Goal: Task Accomplishment & Management: Complete application form

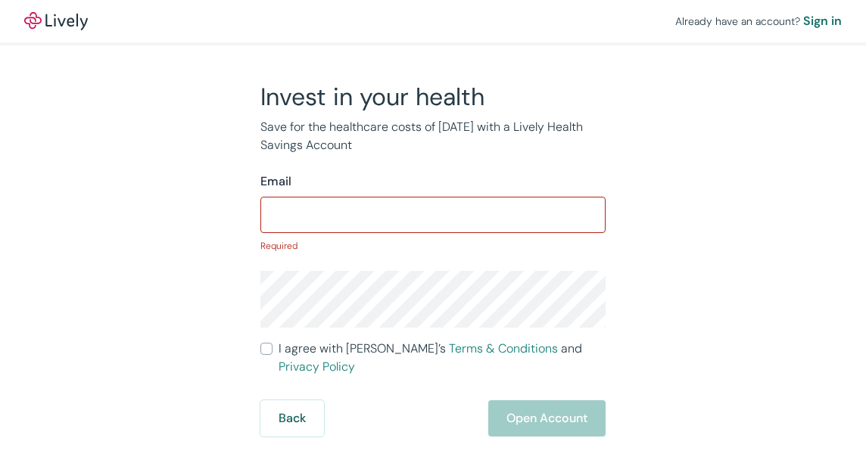
click at [471, 219] on input "Email" at bounding box center [432, 215] width 345 height 30
click at [397, 200] on input "Email" at bounding box center [432, 215] width 345 height 30
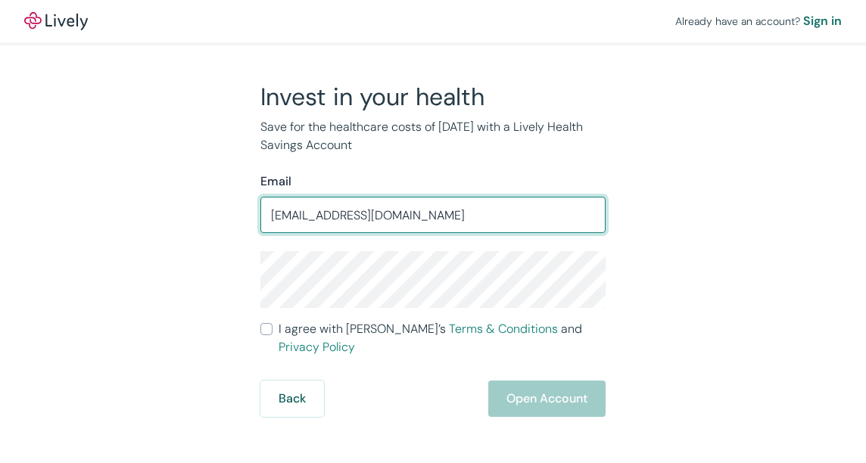
type input "murderthymaker@hotmail.com"
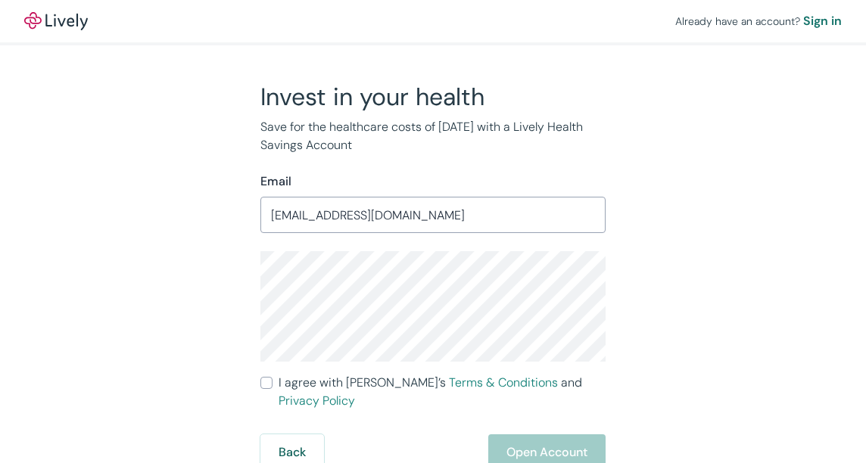
click at [257, 381] on div "Invest in your health Save for the healthcare costs of tomorrow with a Lively H…" at bounding box center [423, 276] width 363 height 389
click at [263, 386] on input "I agree with Lively’s Terms & Conditions and Privacy Policy" at bounding box center [266, 383] width 12 height 12
checkbox input "true"
click at [568, 438] on button "Open Account" at bounding box center [546, 452] width 117 height 36
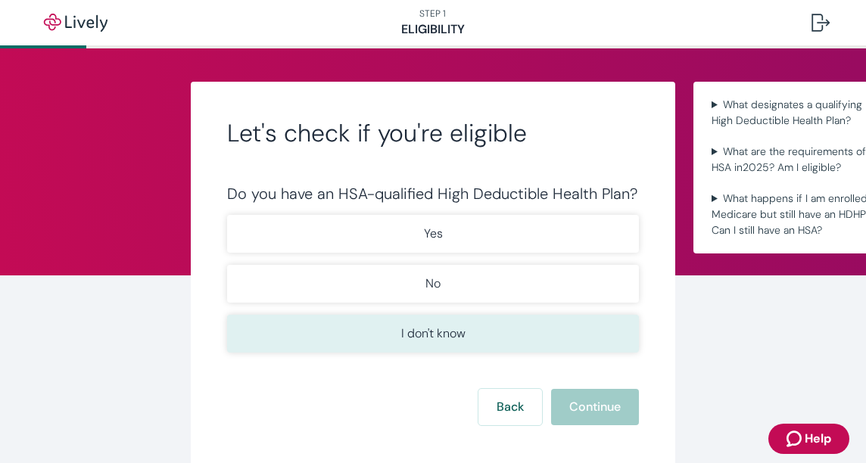
click at [450, 316] on button "I don't know" at bounding box center [433, 334] width 412 height 38
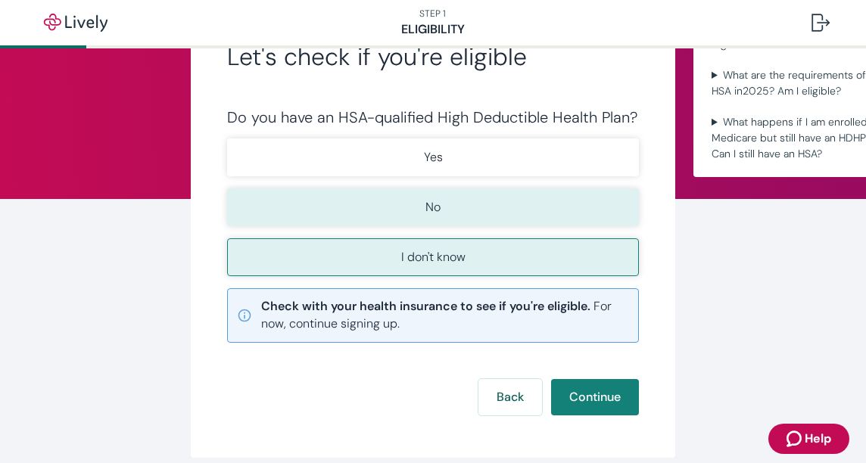
scroll to position [76, 0]
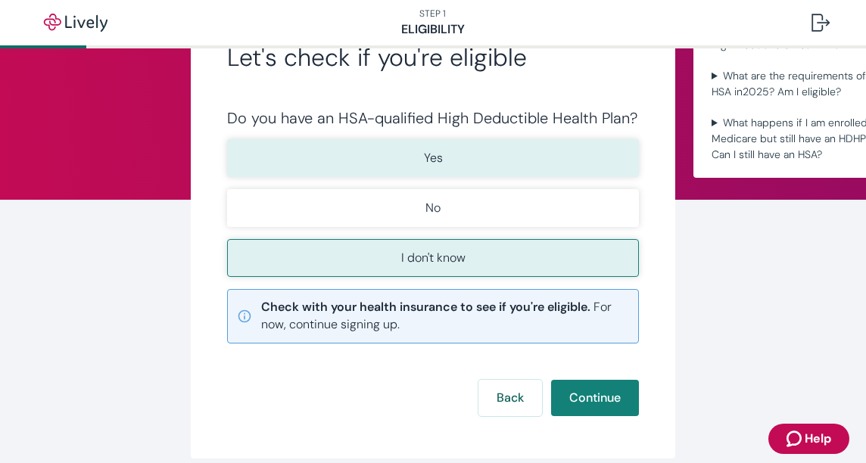
click at [467, 166] on button "Yes" at bounding box center [433, 158] width 412 height 38
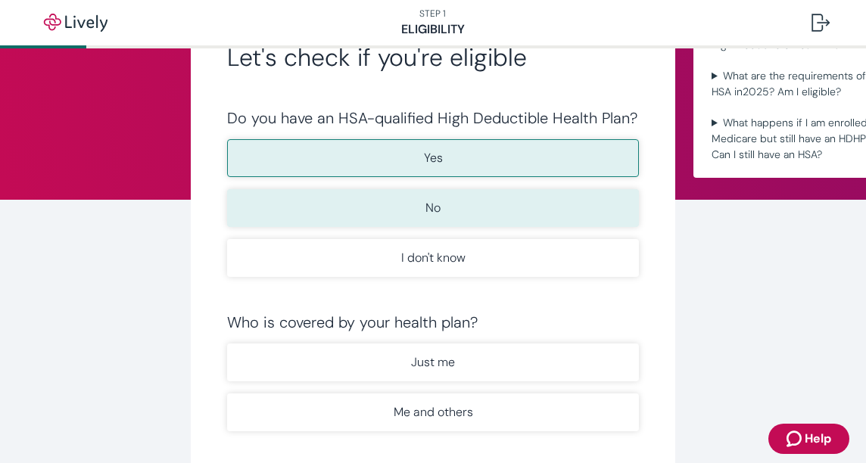
click at [481, 213] on button "No" at bounding box center [433, 208] width 412 height 38
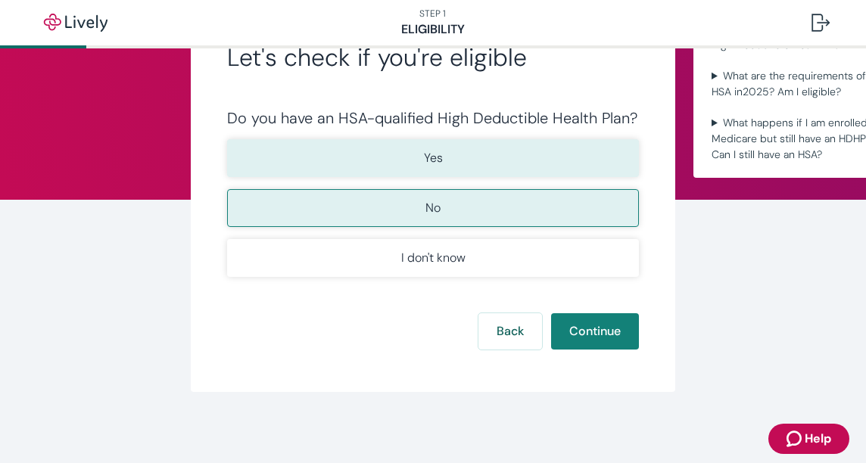
click at [495, 166] on button "Yes" at bounding box center [433, 158] width 412 height 38
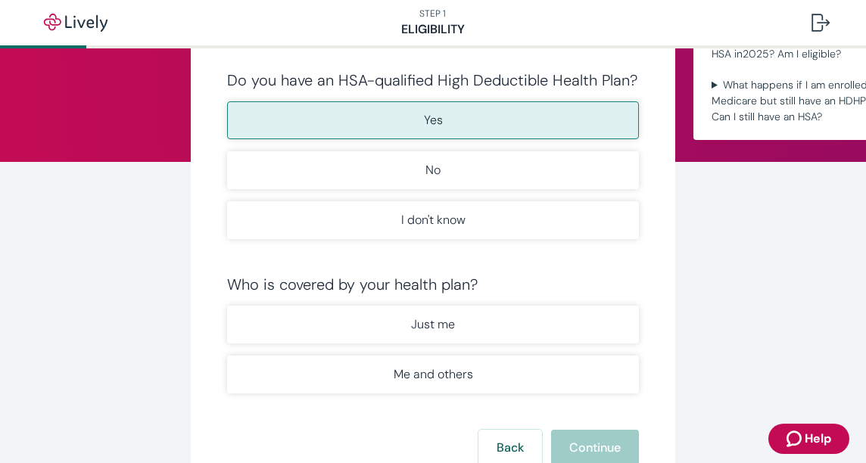
scroll to position [151, 0]
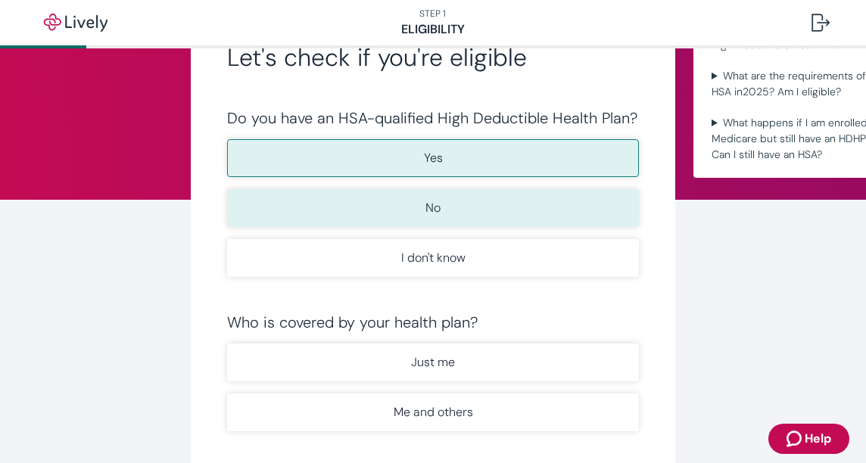
click at [478, 192] on button "No" at bounding box center [433, 208] width 412 height 38
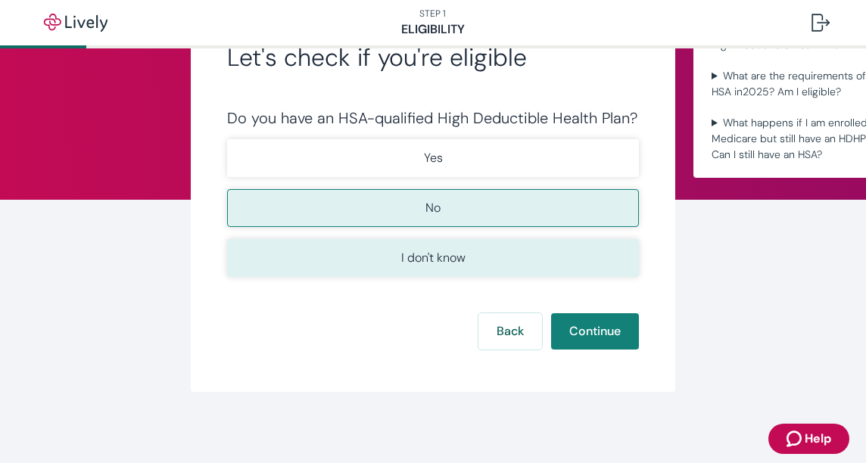
scroll to position [89, 0]
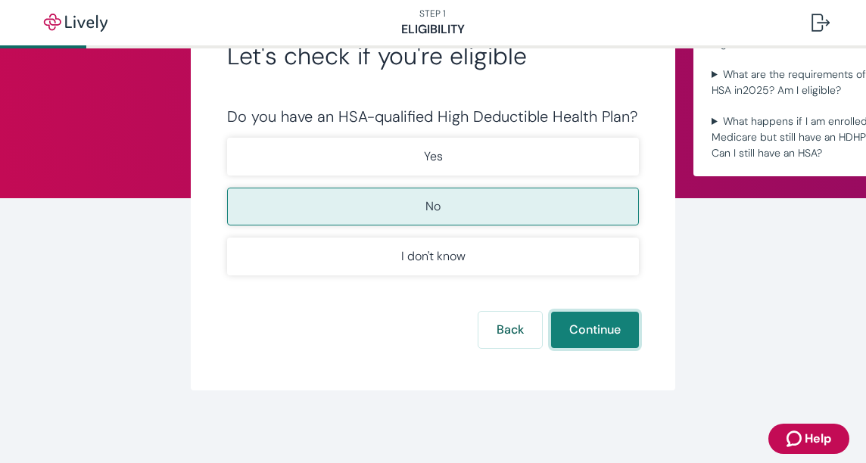
click at [580, 312] on button "Continue" at bounding box center [595, 330] width 88 height 36
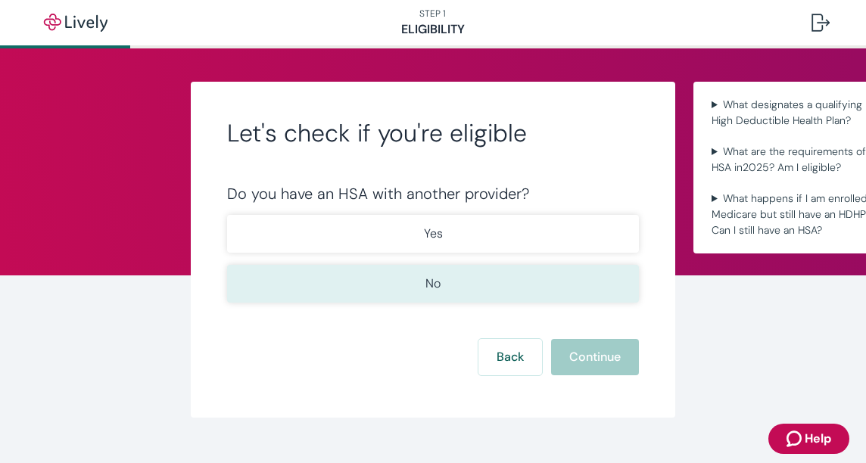
click at [393, 285] on button "No" at bounding box center [433, 284] width 412 height 38
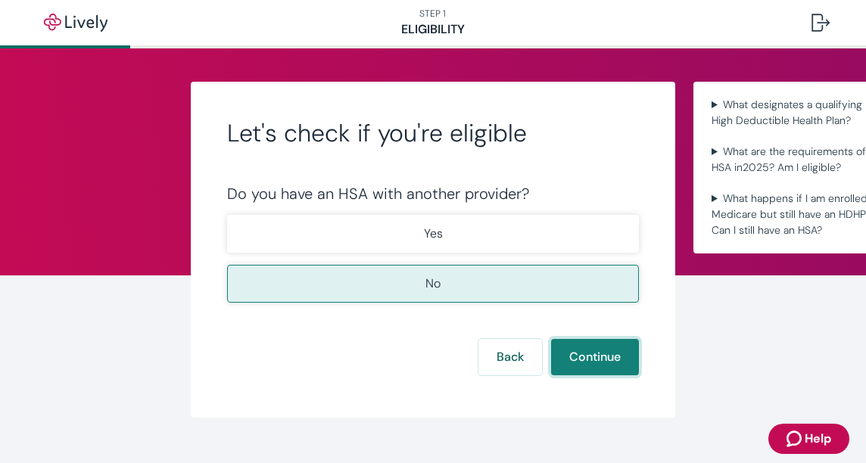
click at [604, 357] on button "Continue" at bounding box center [595, 357] width 88 height 36
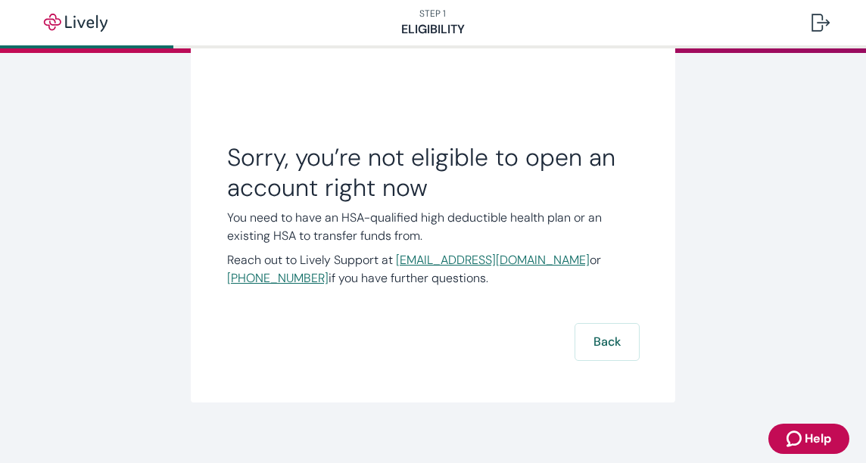
scroll to position [235, 0]
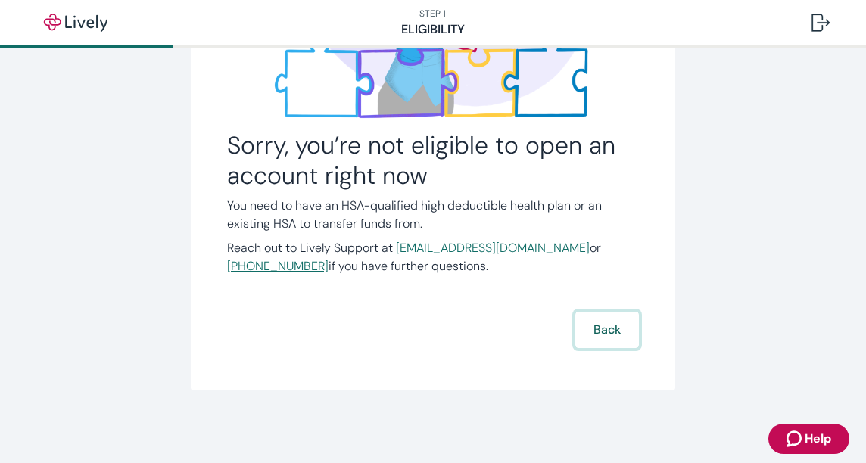
click at [600, 335] on button "Back" at bounding box center [607, 330] width 64 height 36
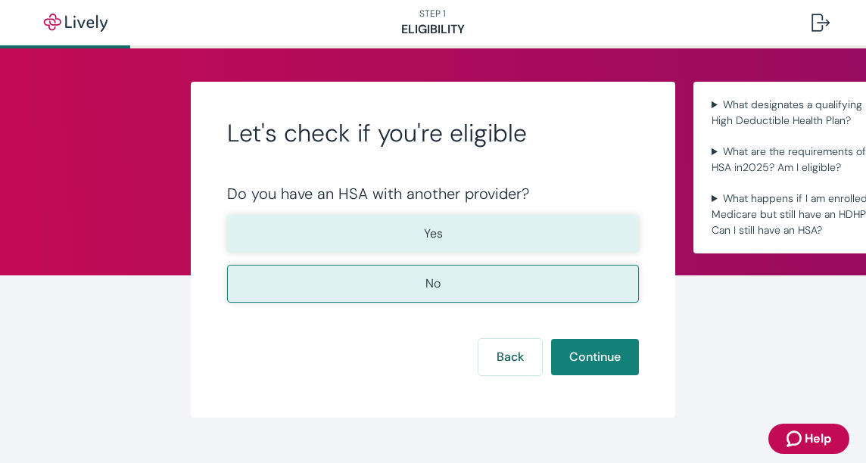
click at [436, 237] on p "Yes" at bounding box center [433, 234] width 19 height 18
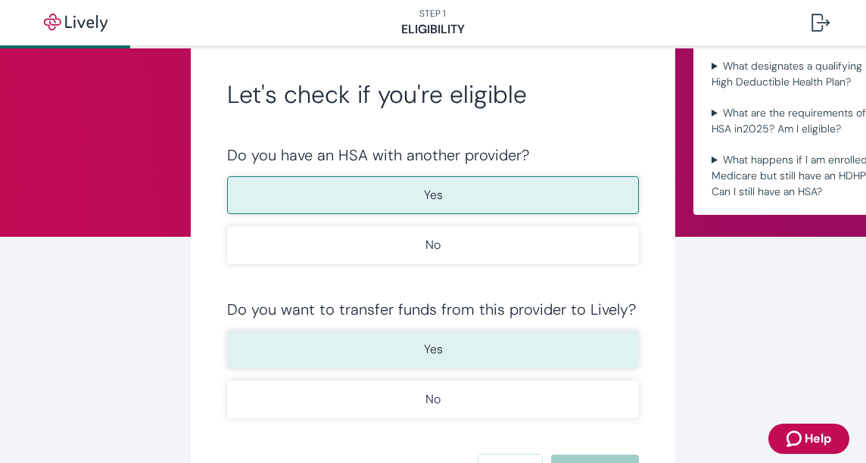
scroll to position [76, 0]
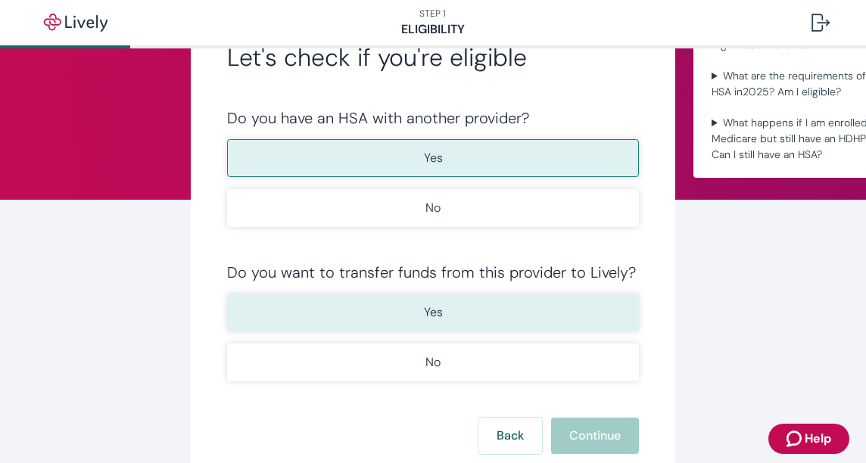
type button "true"
click at [562, 306] on button "Yes" at bounding box center [433, 313] width 412 height 38
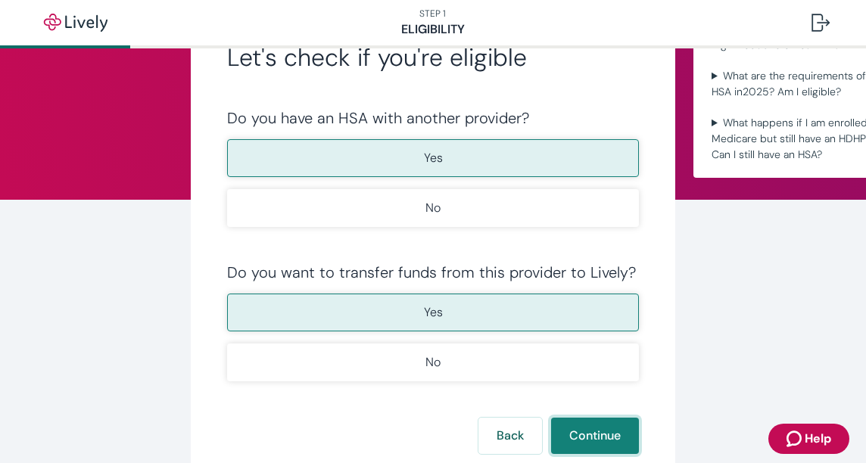
click at [596, 421] on button "Continue" at bounding box center [595, 436] width 88 height 36
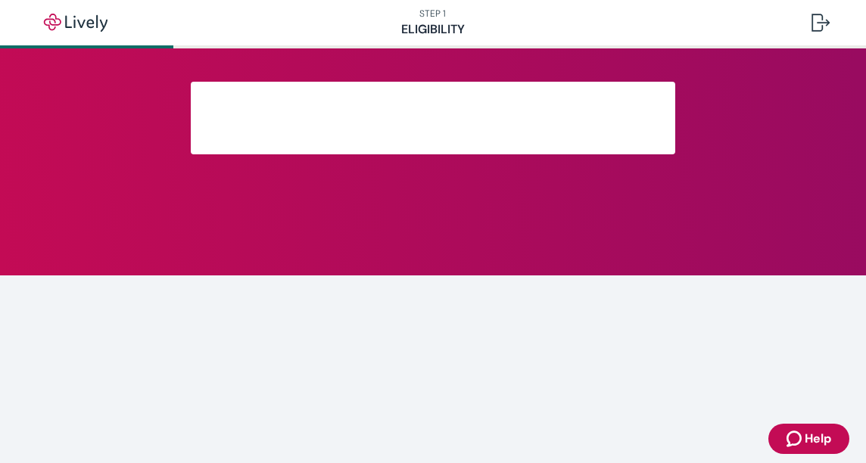
scroll to position [345, 0]
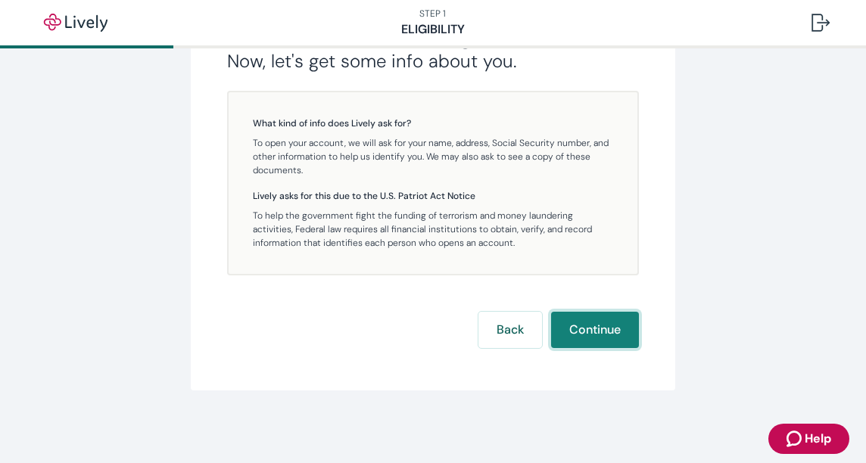
click at [577, 320] on button "Continue" at bounding box center [595, 330] width 88 height 36
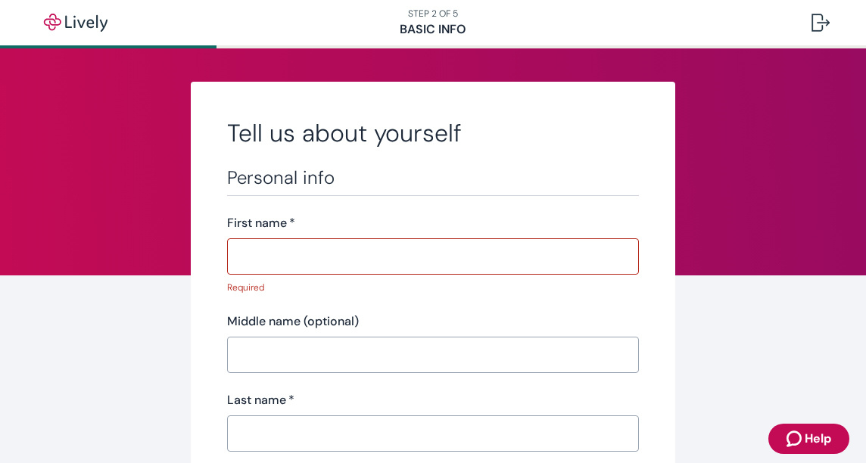
click at [345, 260] on input "First name   *" at bounding box center [433, 256] width 412 height 30
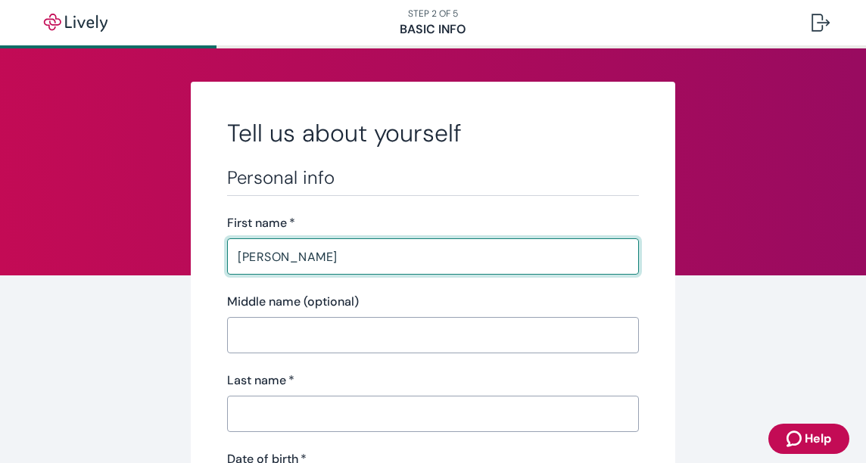
type input "Arlene"
click at [310, 329] on input "Middle name (optional)" at bounding box center [433, 335] width 412 height 30
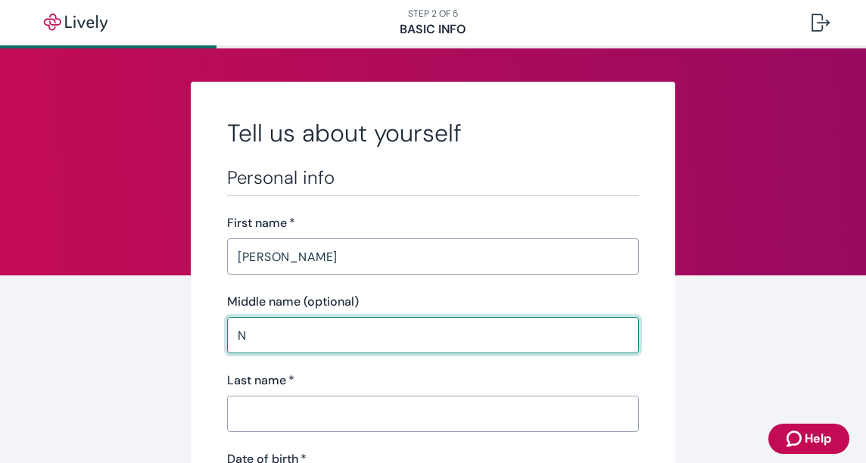
type input "N"
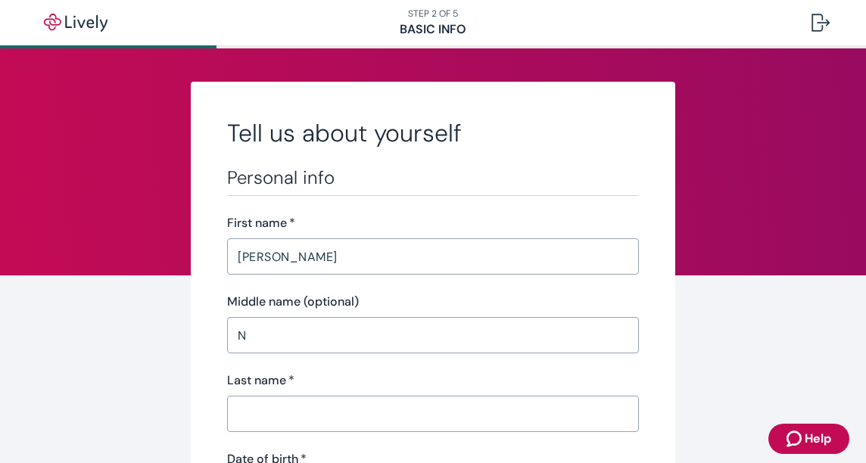
click at [427, 414] on input "Last name   *" at bounding box center [433, 414] width 412 height 30
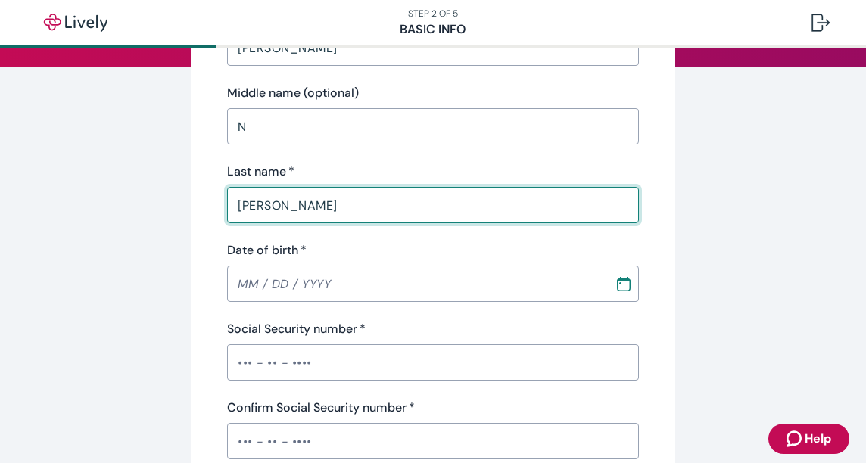
scroll to position [227, 0]
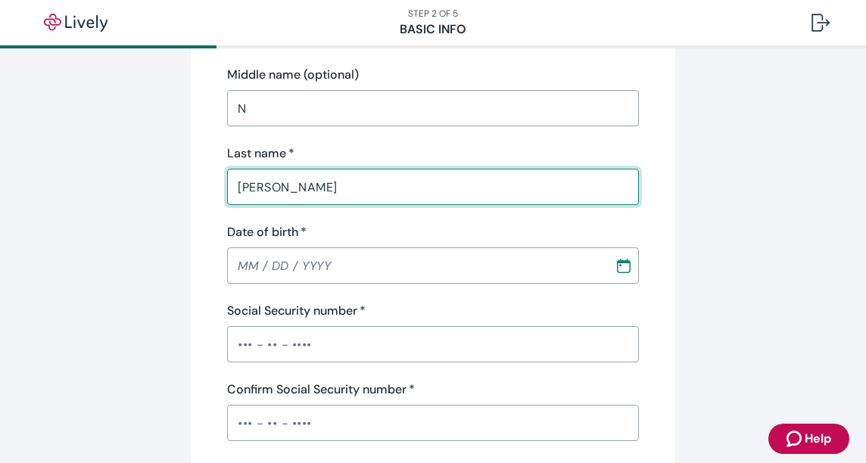
type input "Borbon"
click at [386, 269] on input "MM / DD / YYYY" at bounding box center [415, 265] width 377 height 30
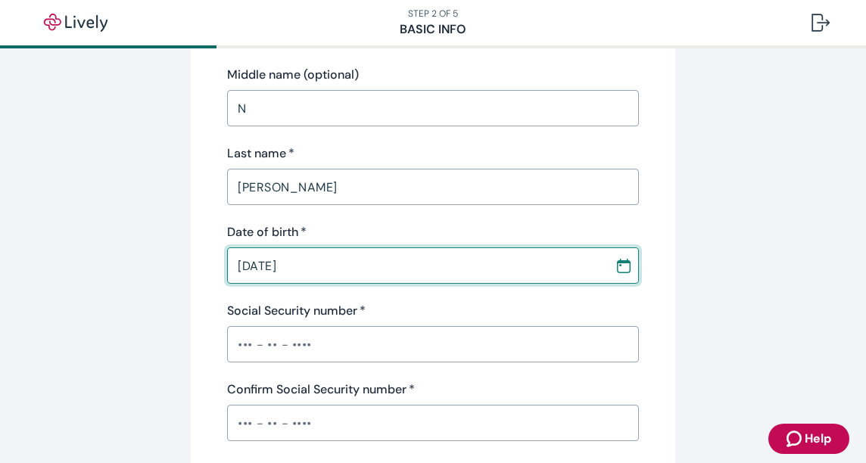
type input "05 / 23 / 1980"
click at [300, 349] on input "Social Security number   *" at bounding box center [433, 344] width 412 height 30
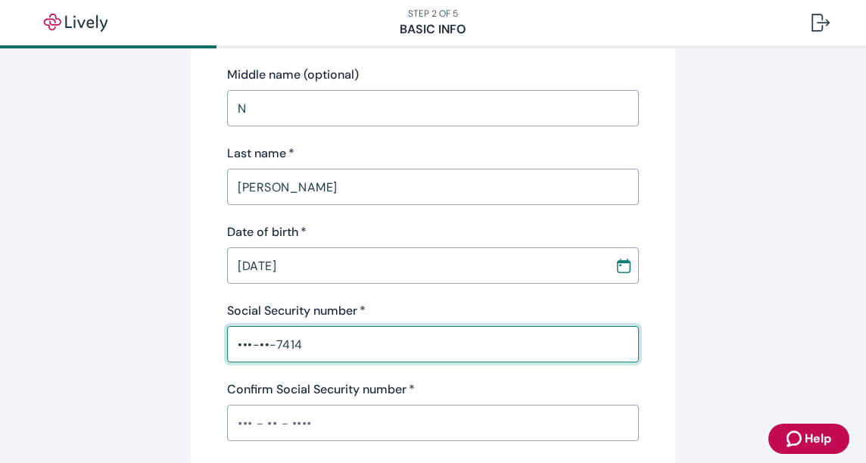
type input "•••-••-7414"
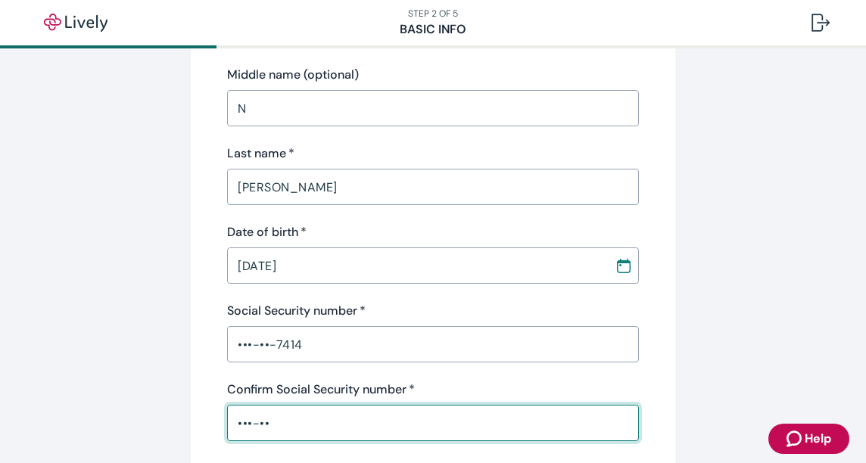
type input "•••-••"
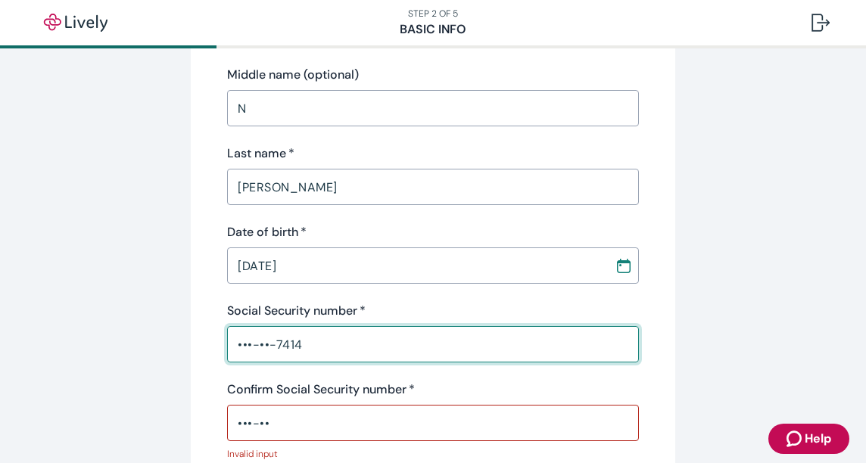
click at [362, 345] on input "•••-••-7414" at bounding box center [433, 344] width 412 height 30
click at [362, 345] on input "•••-••-7410" at bounding box center [433, 344] width 412 height 30
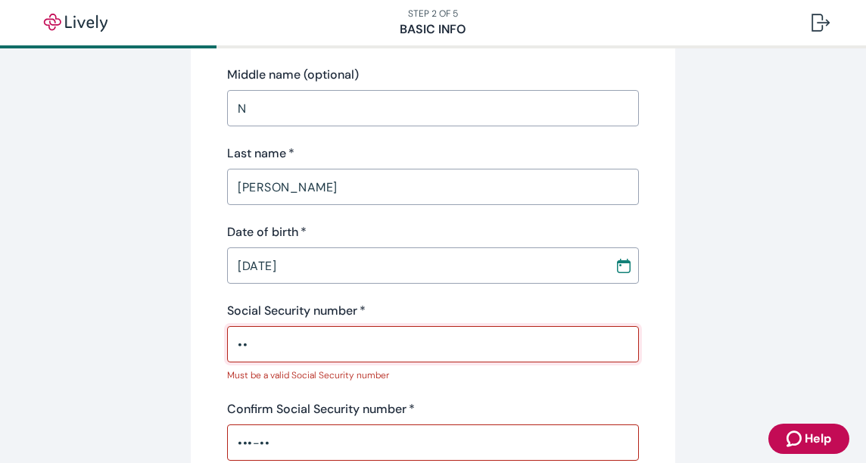
type input "•"
type input "•••-••-7414"
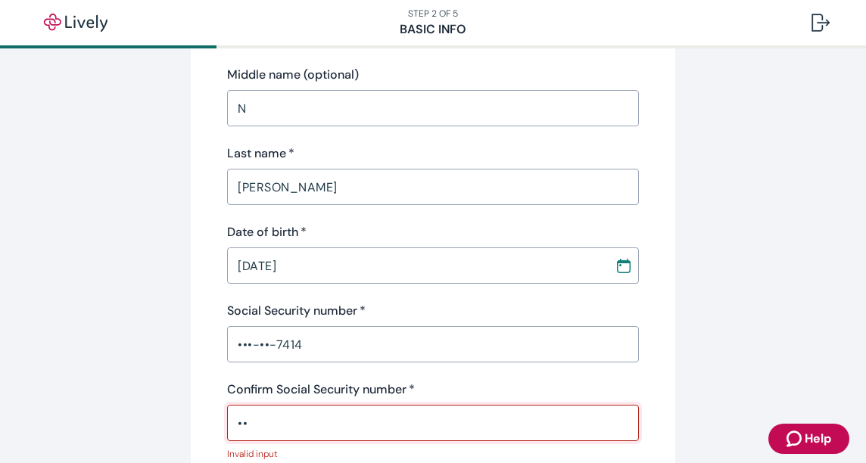
type input "•"
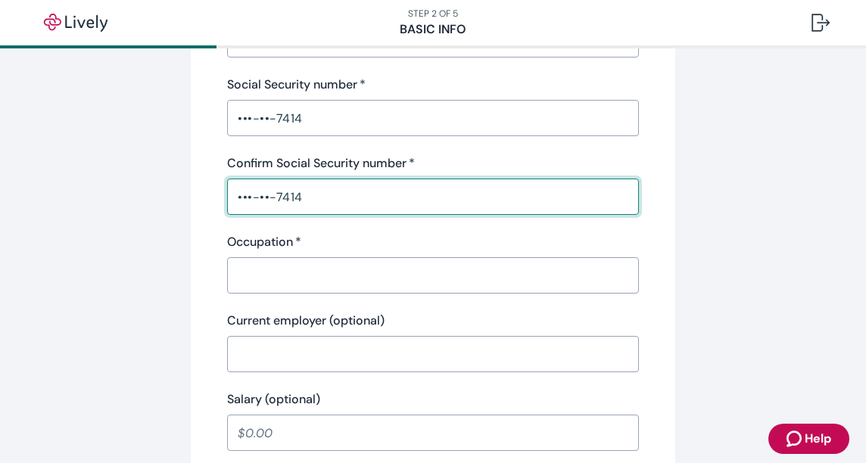
scroll to position [454, 0]
type input "•••-••-7414"
click at [432, 272] on input "Occupation   *" at bounding box center [433, 275] width 412 height 30
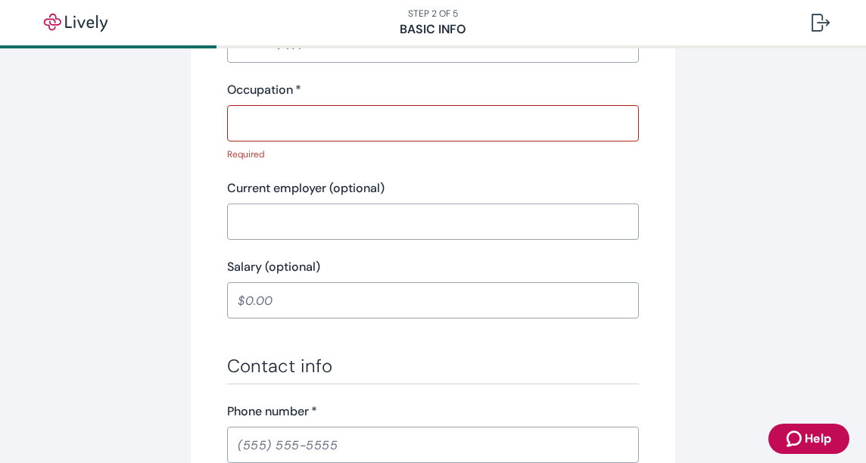
scroll to position [530, 0]
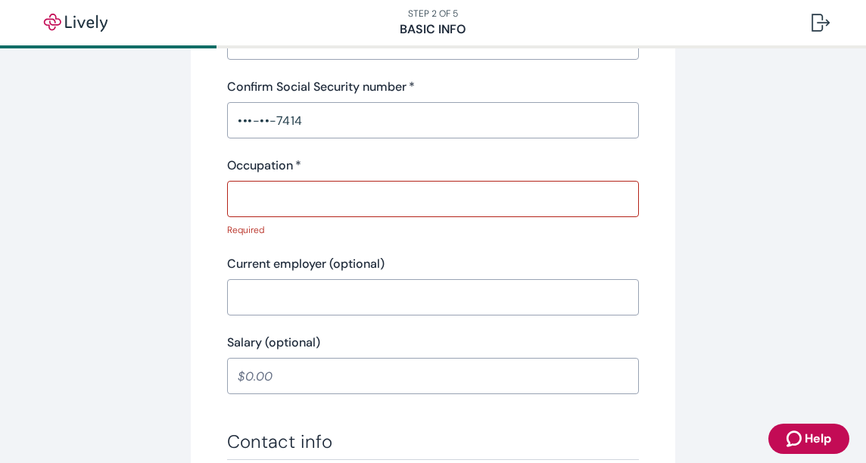
click at [329, 187] on input "Occupation   *" at bounding box center [433, 199] width 412 height 30
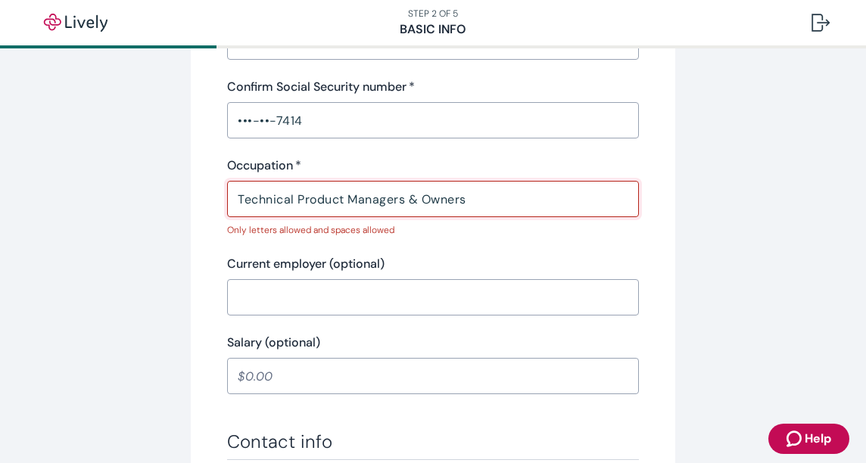
drag, startPoint x: 500, startPoint y: 207, endPoint x: 399, endPoint y: 216, distance: 101.9
click at [399, 216] on div "Technical Product Managers & Owners ​" at bounding box center [433, 199] width 412 height 36
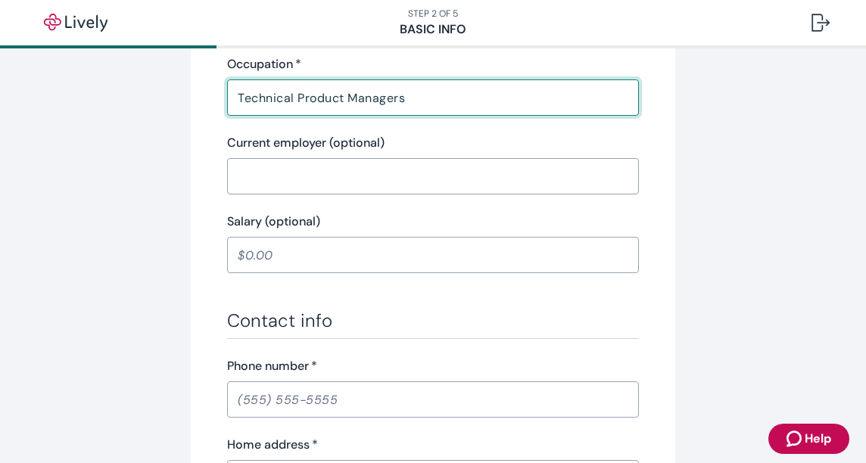
scroll to position [681, 0]
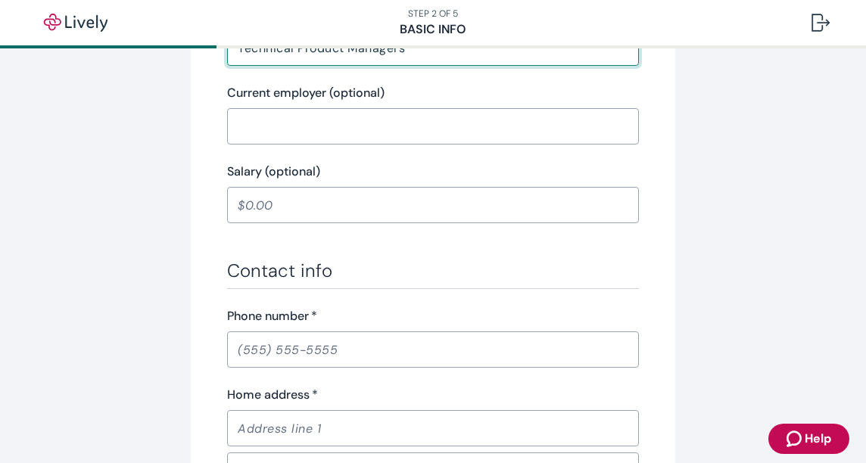
type input "Technical Product Managers"
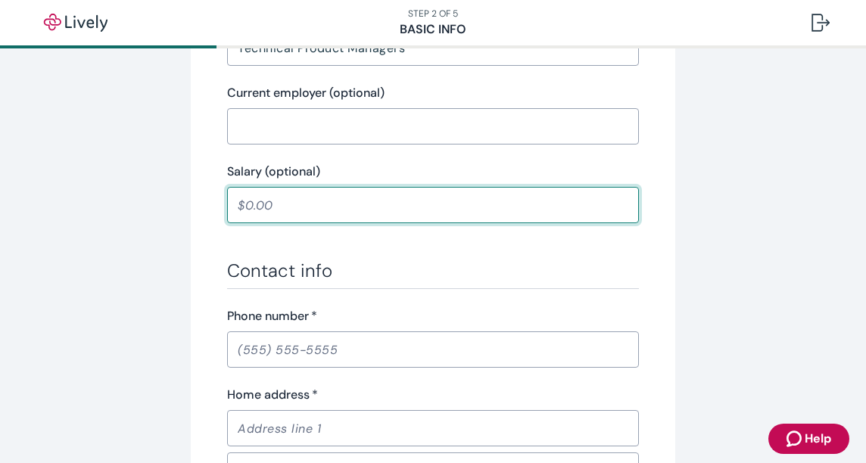
click at [371, 219] on input "Salary (optional)" at bounding box center [433, 205] width 412 height 30
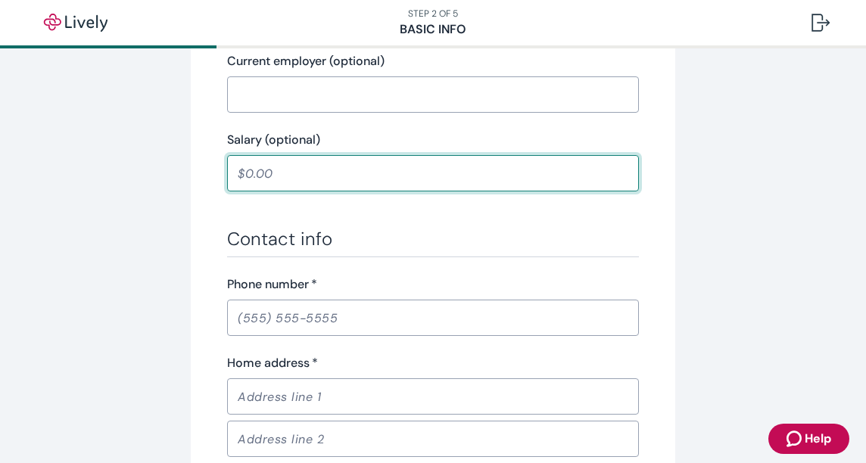
scroll to position [757, 0]
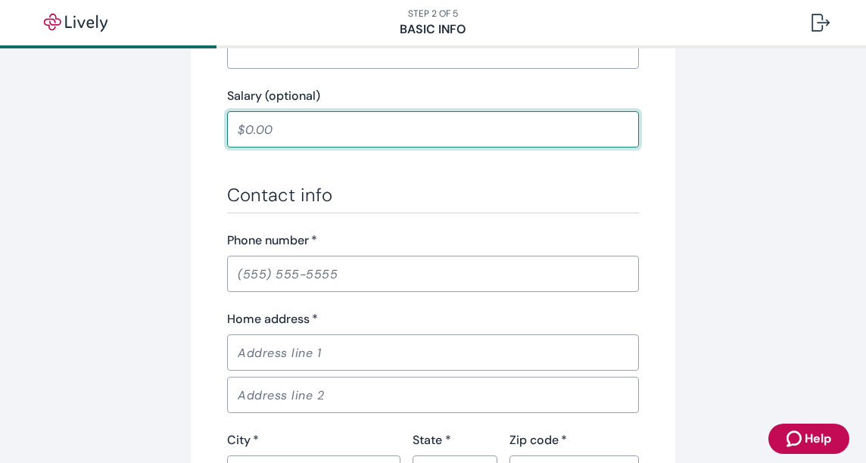
click at [378, 272] on input "Phone number   *" at bounding box center [433, 274] width 412 height 30
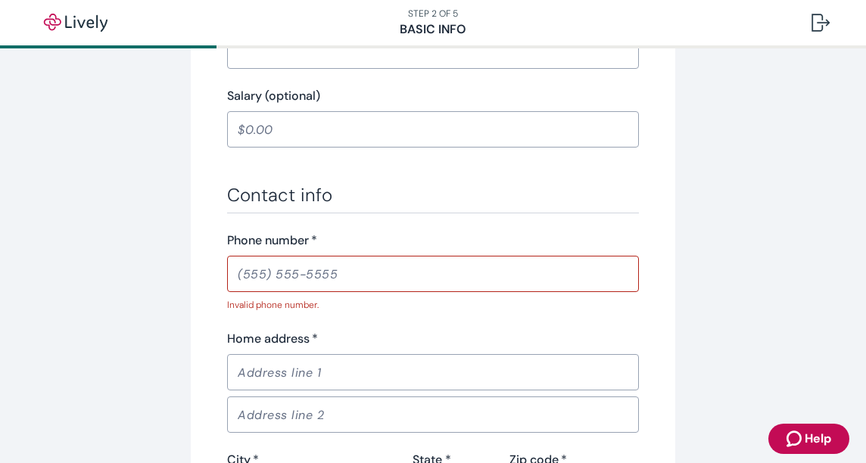
click at [353, 276] on input "Phone number   *" at bounding box center [433, 274] width 412 height 30
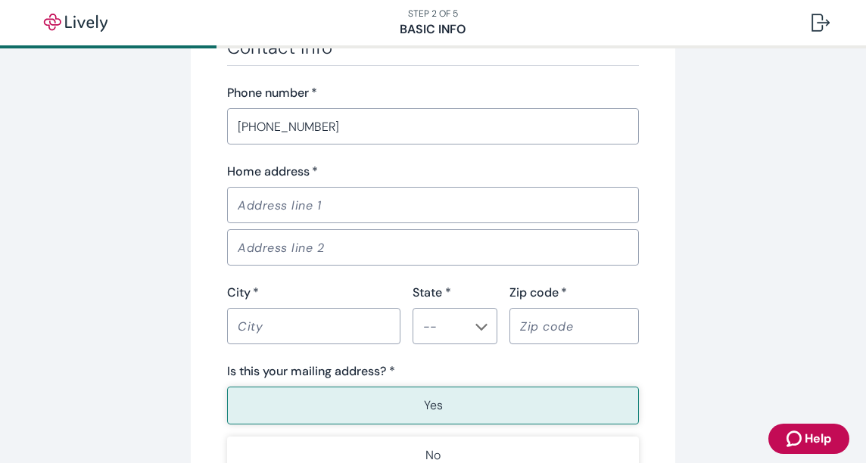
scroll to position [908, 0]
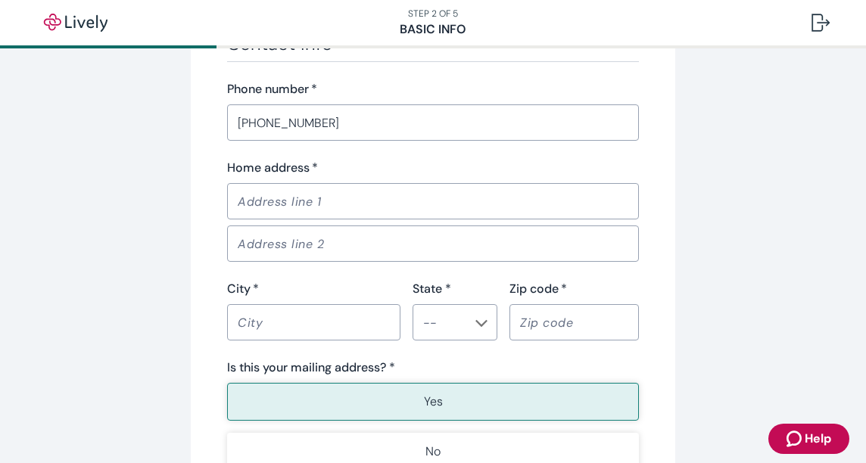
click at [295, 204] on input "Home address   *" at bounding box center [433, 201] width 412 height 30
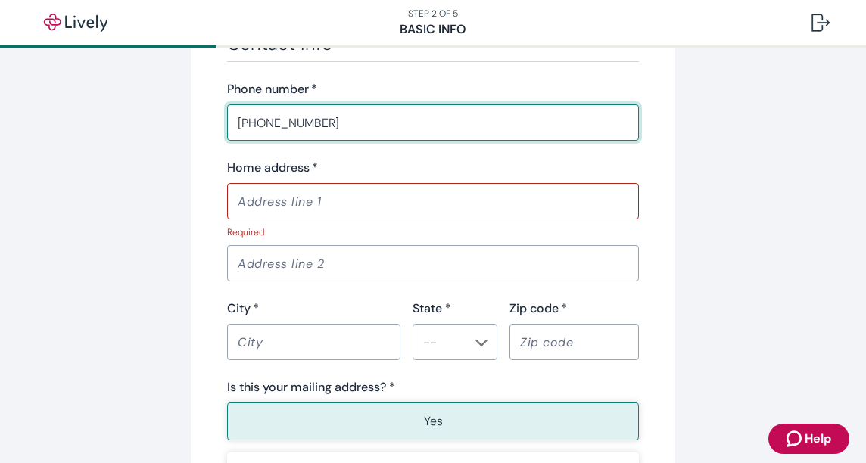
type input "(702) 327-4460"
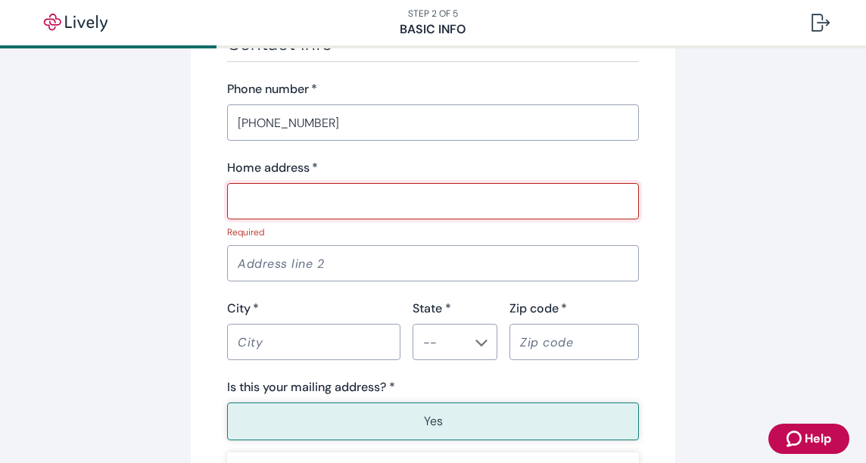
click at [297, 203] on input "Home address   *" at bounding box center [433, 201] width 412 height 30
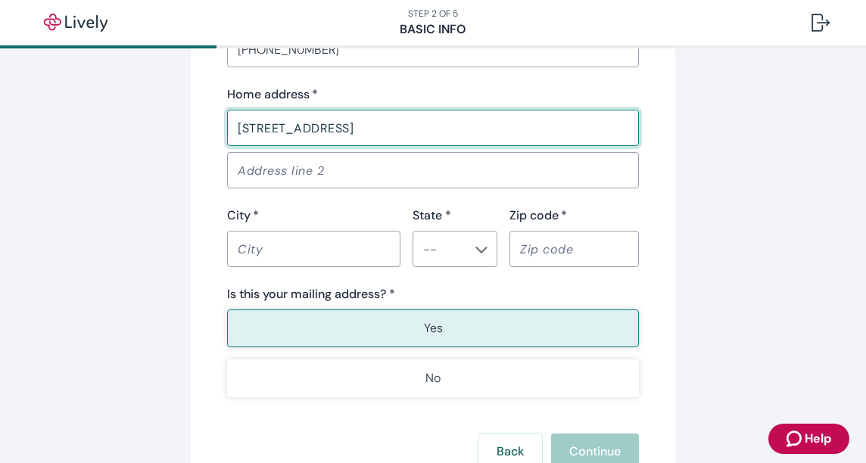
scroll to position [984, 0]
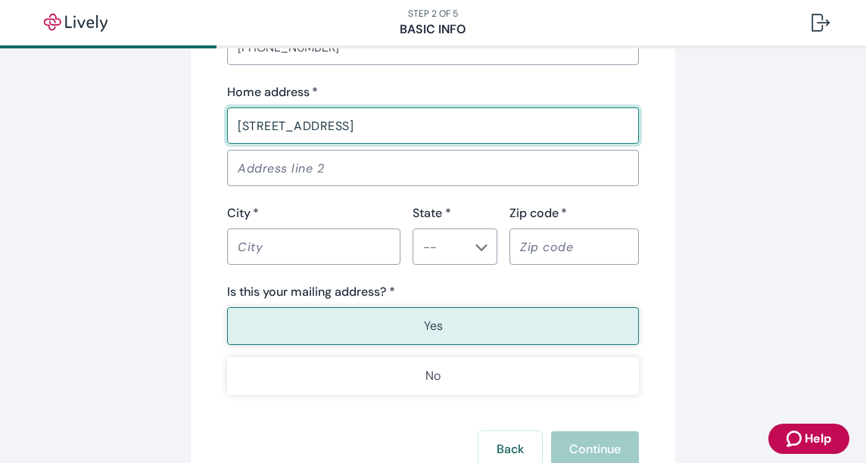
type input "10231 S Summit Creek RD"
click at [295, 240] on input "City   *" at bounding box center [313, 247] width 173 height 30
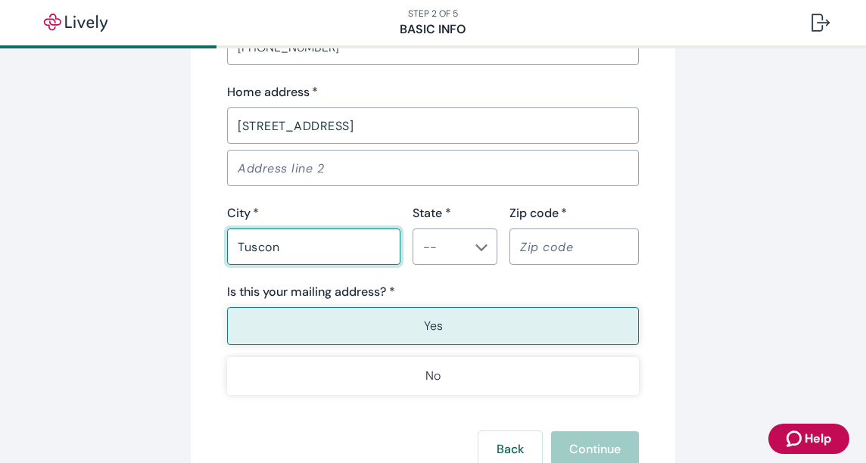
type input "Tuscon"
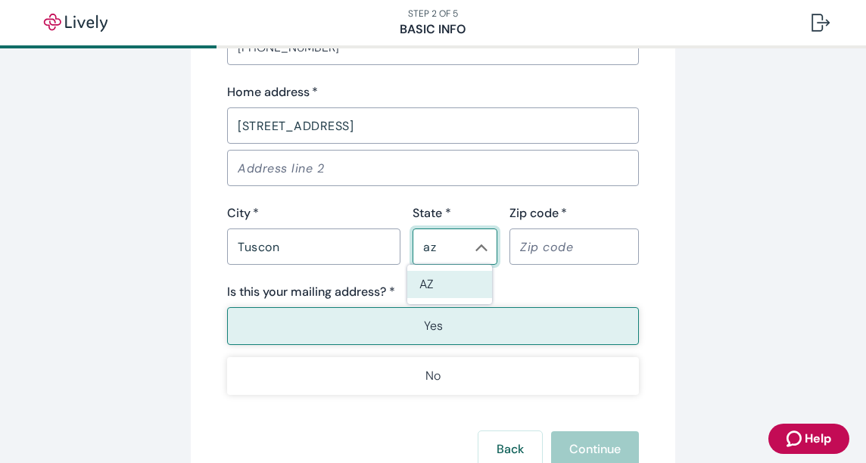
type input "AZ"
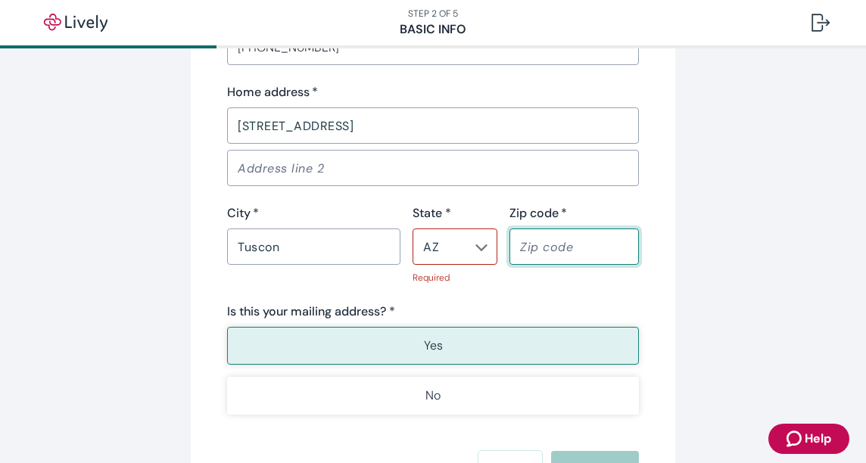
click at [465, 302] on div "Contact info Phone number   * (702) 327-4460 ​ Home address   * 10231 S Summit …" at bounding box center [433, 186] width 412 height 458
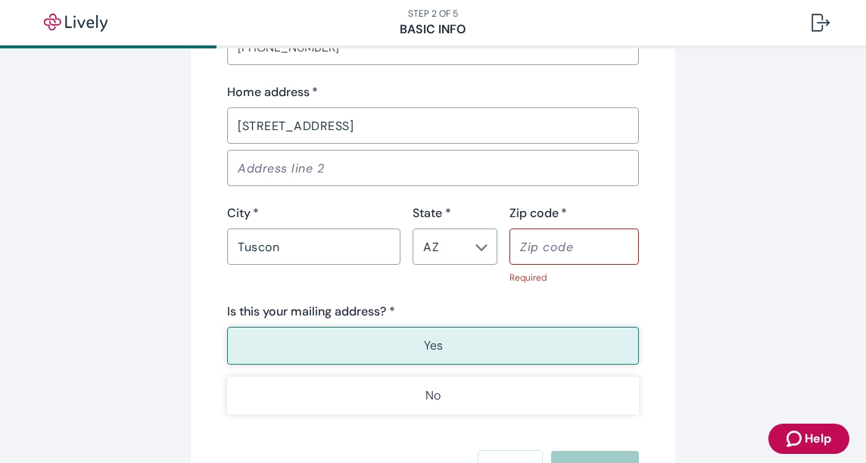
click at [609, 245] on input "Zip code   *" at bounding box center [573, 247] width 129 height 30
type input "85756"
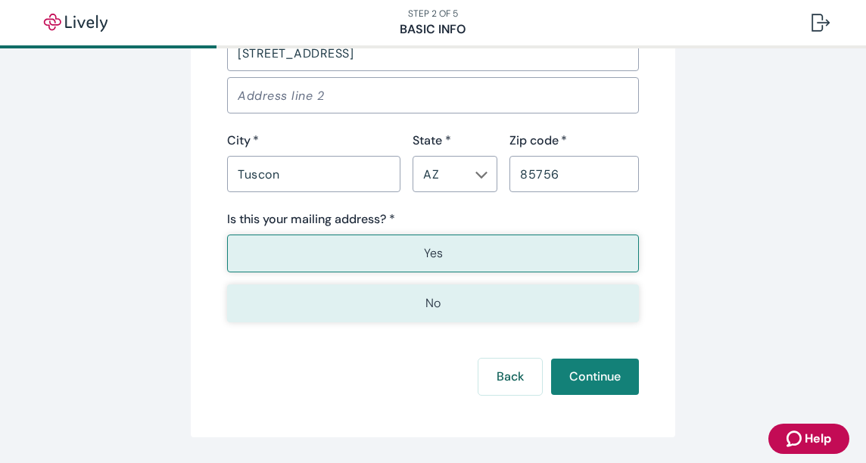
scroll to position [1059, 0]
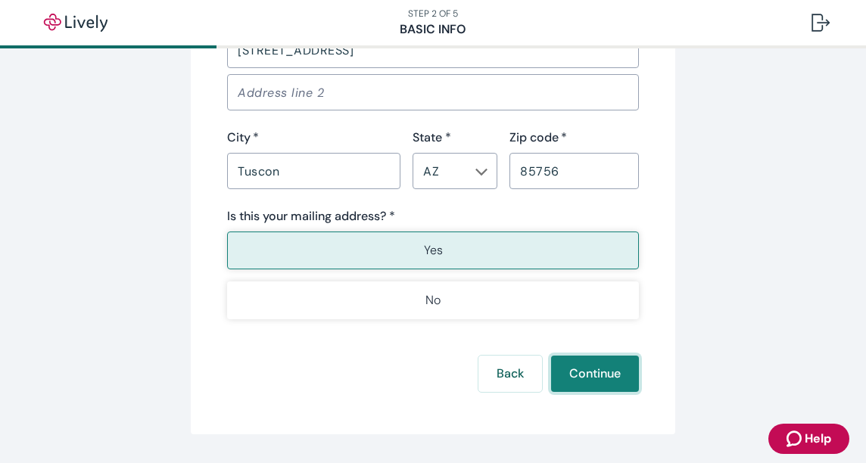
click at [584, 375] on button "Continue" at bounding box center [595, 374] width 88 height 36
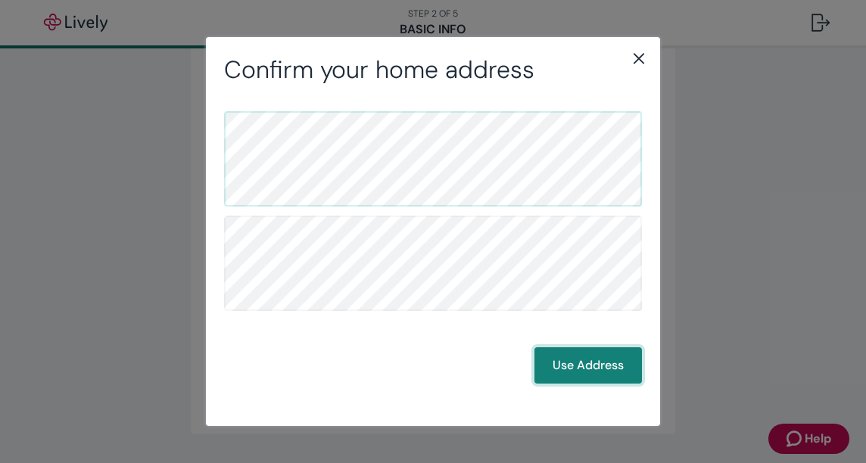
click at [604, 372] on button "Use Address" at bounding box center [587, 365] width 107 height 36
click at [602, 365] on button "Use Address" at bounding box center [587, 365] width 107 height 36
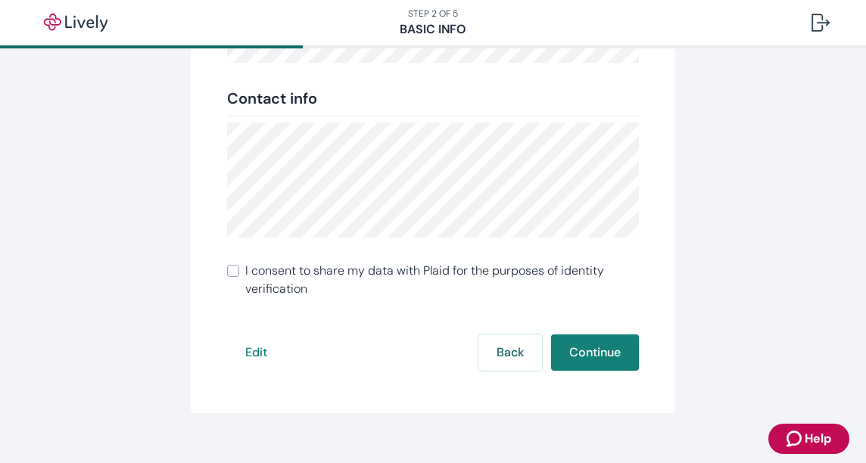
scroll to position [395, 0]
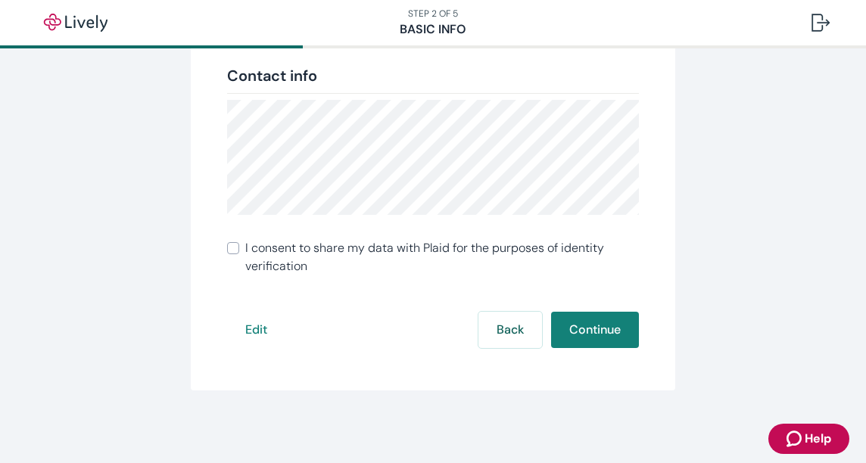
click at [362, 256] on span "I consent to share my data with Plaid for the purposes of identity verification" at bounding box center [441, 257] width 393 height 36
click at [239, 254] on input "I consent to share my data with Plaid for the purposes of identity verification" at bounding box center [233, 248] width 12 height 12
checkbox input "true"
click at [581, 326] on button "Continue" at bounding box center [595, 330] width 88 height 36
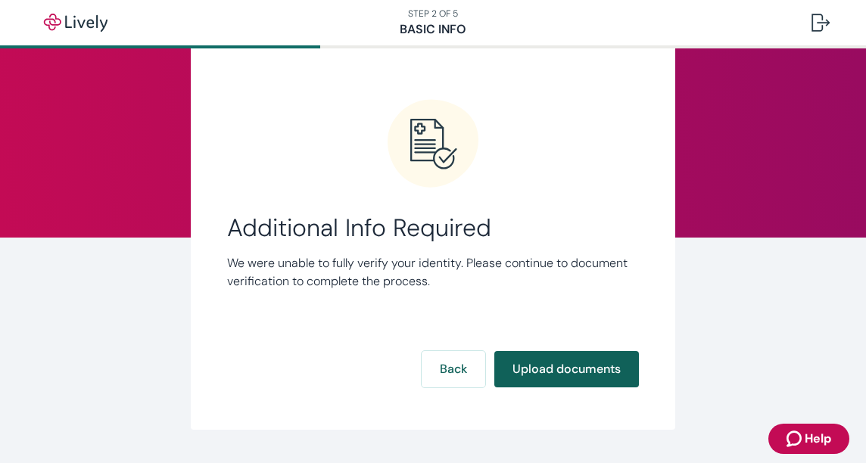
scroll to position [76, 0]
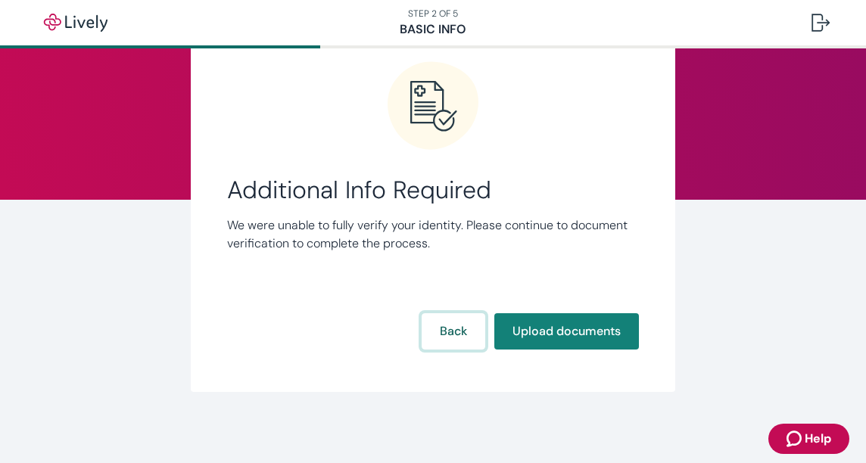
click at [438, 326] on button "Back" at bounding box center [453, 331] width 64 height 36
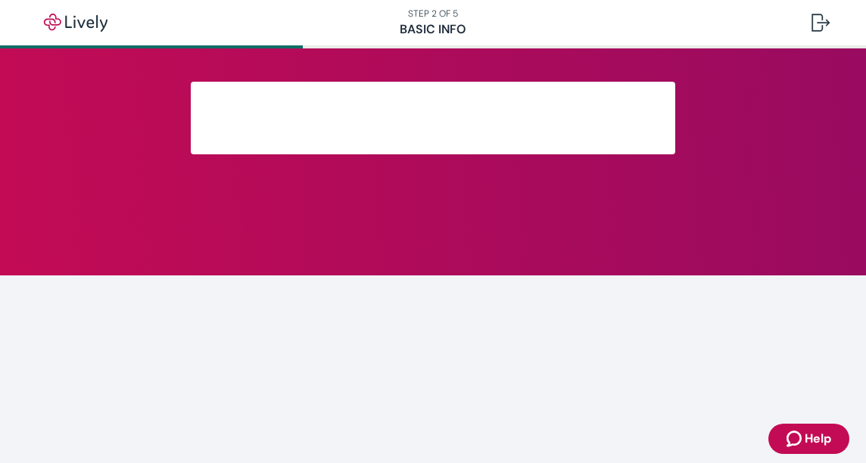
scroll to position [395, 0]
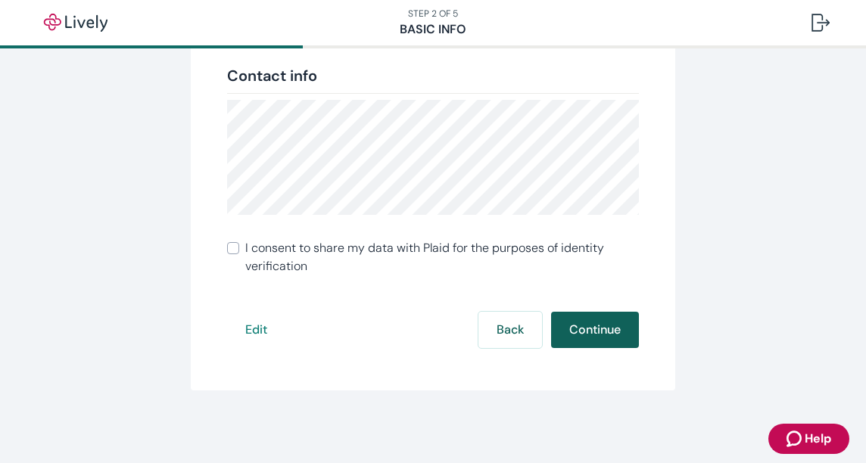
click at [585, 329] on button "Continue" at bounding box center [595, 330] width 88 height 36
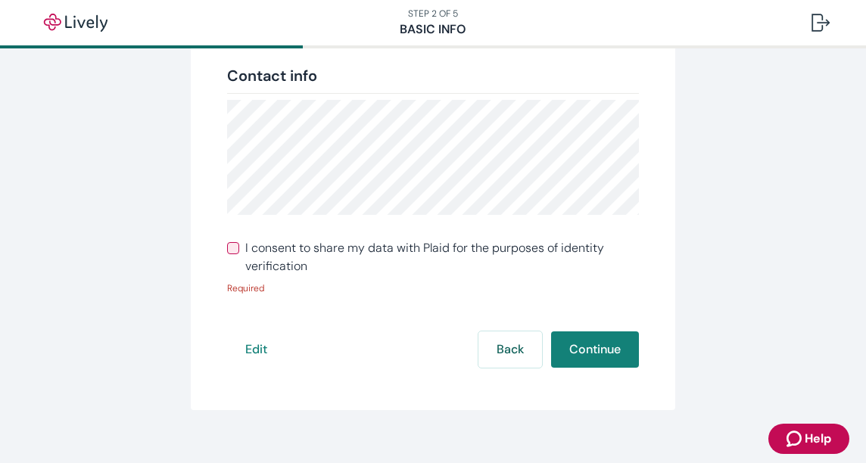
click at [324, 248] on span "I consent to share my data with Plaid for the purposes of identity verification" at bounding box center [441, 257] width 393 height 36
click at [239, 248] on input "I consent to share my data with Plaid for the purposes of identity verification" at bounding box center [233, 248] width 12 height 12
checkbox input "true"
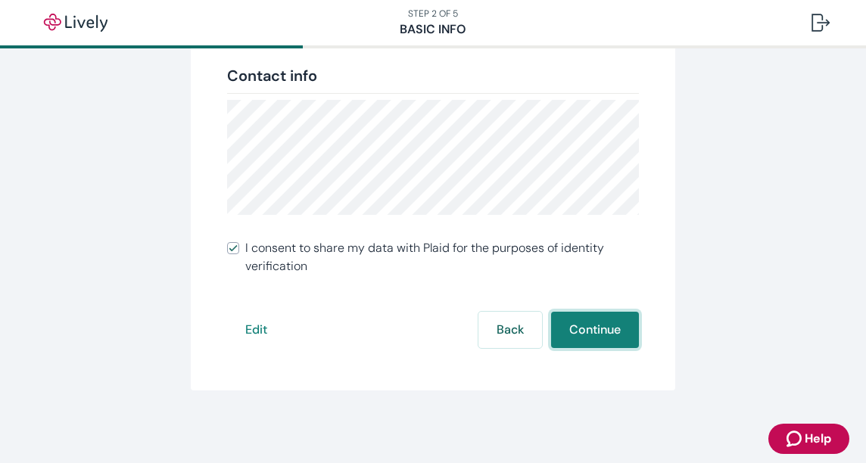
click at [592, 319] on button "Continue" at bounding box center [595, 330] width 88 height 36
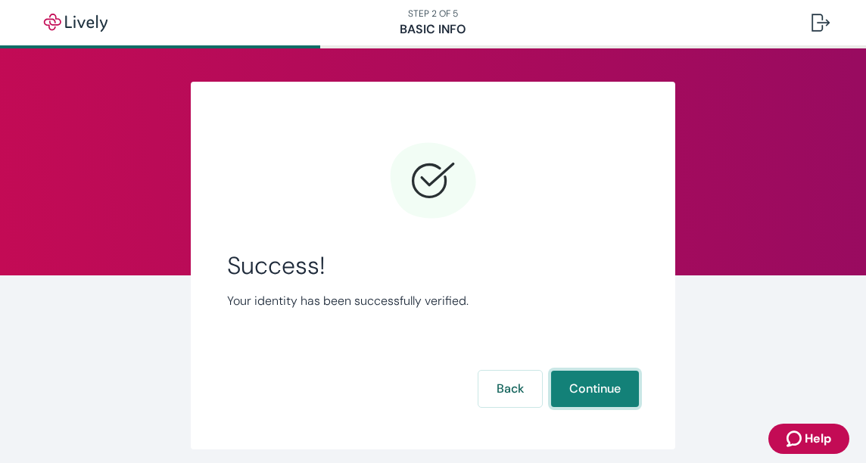
click at [597, 390] on button "Continue" at bounding box center [595, 389] width 88 height 36
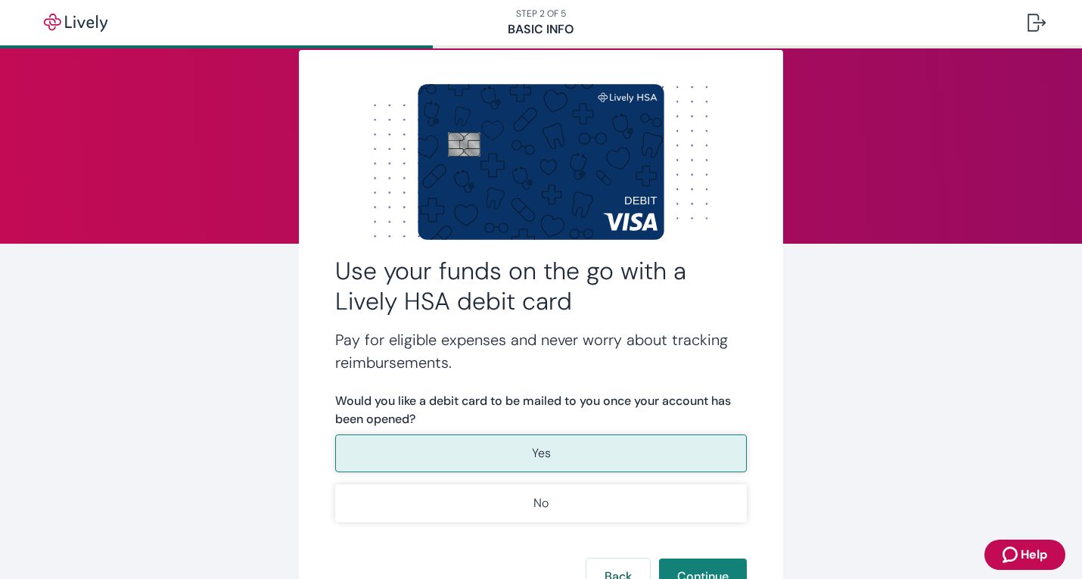
scroll to position [126, 0]
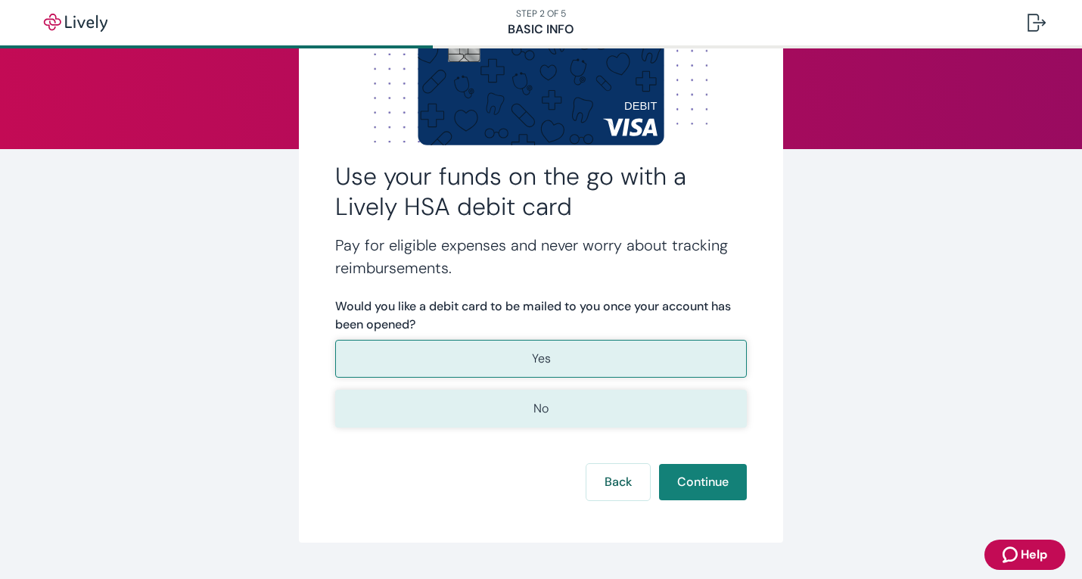
click at [543, 424] on button "No" at bounding box center [541, 409] width 412 height 38
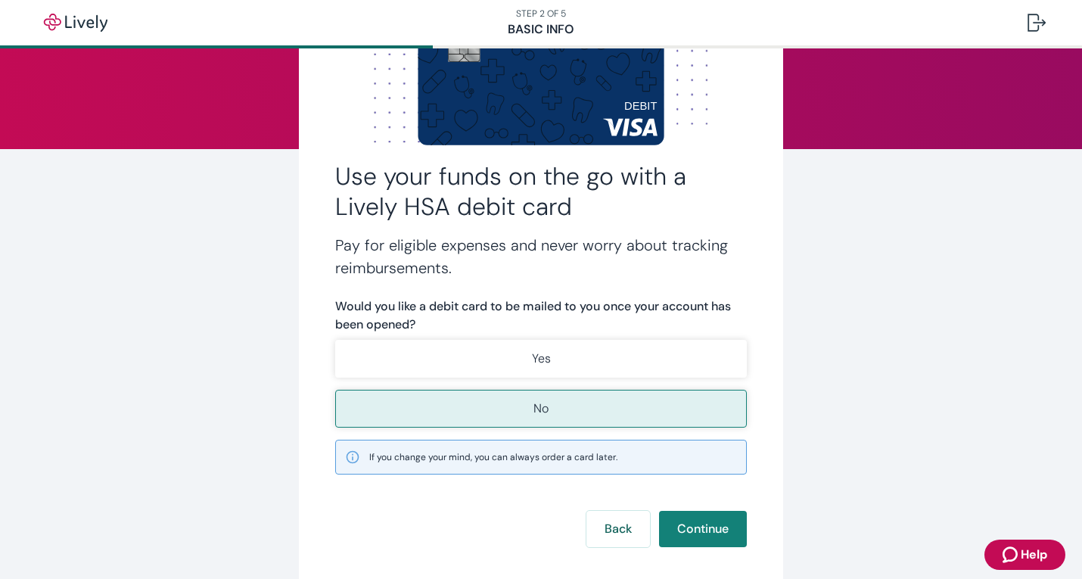
click at [573, 456] on span "If you change your mind, you can always order a card later." at bounding box center [493, 457] width 248 height 14
click at [505, 462] on form "Would you like a debit card to be mailed to you once your account has been open…" at bounding box center [541, 422] width 412 height 250
click at [708, 462] on button "Continue" at bounding box center [703, 529] width 88 height 36
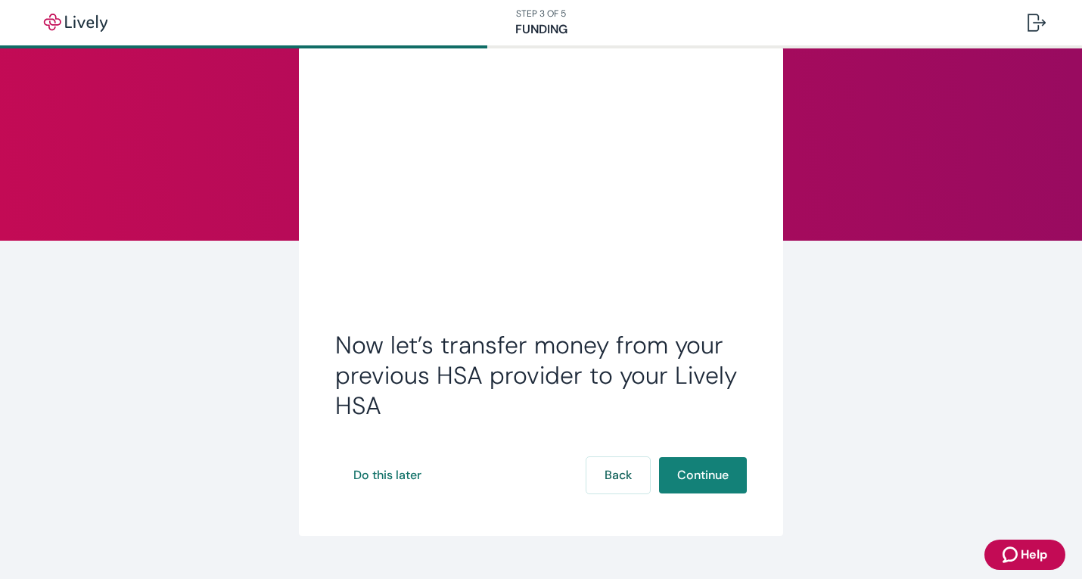
scroll to position [64, 0]
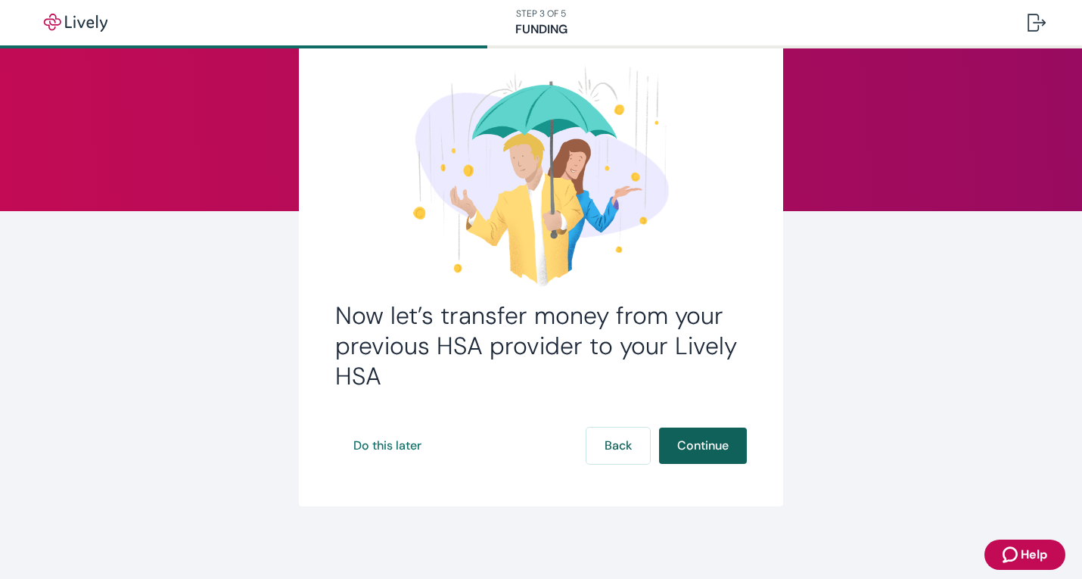
click at [725, 437] on button "Continue" at bounding box center [703, 446] width 88 height 36
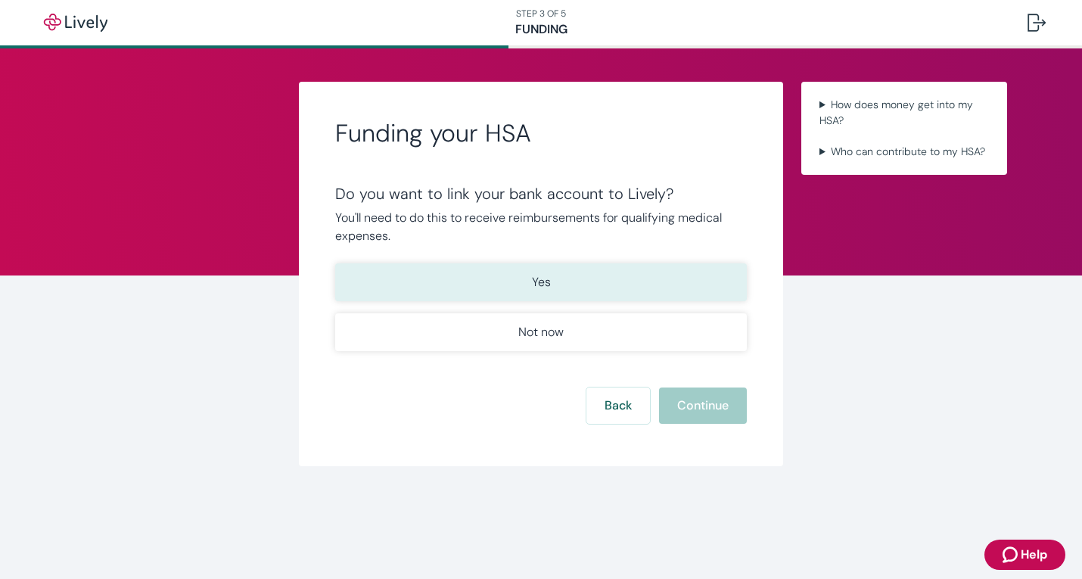
drag, startPoint x: 675, startPoint y: 269, endPoint x: 683, endPoint y: 278, distance: 12.4
click at [673, 269] on button "Yes" at bounding box center [541, 282] width 412 height 38
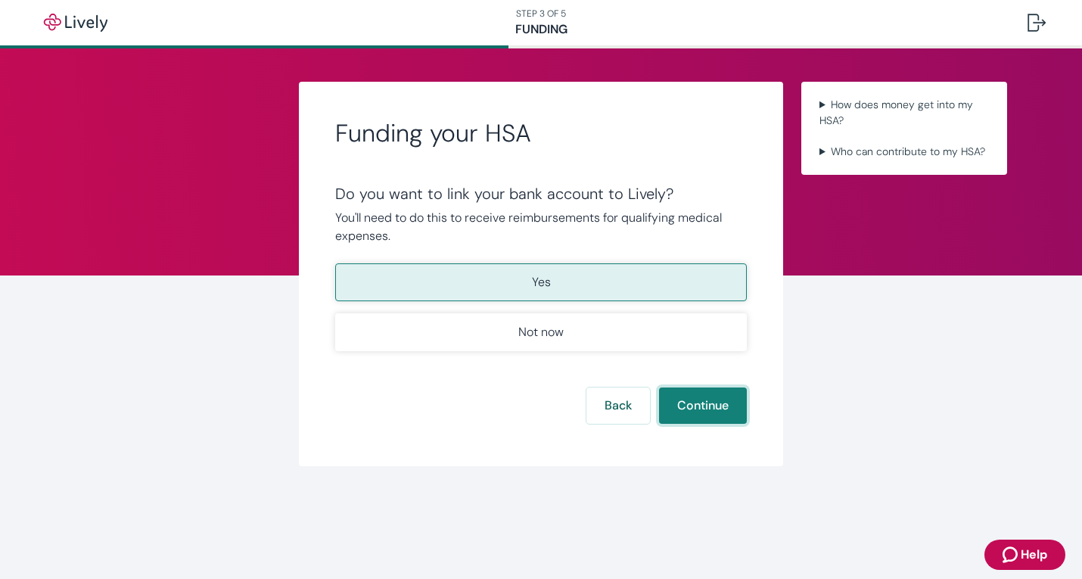
click at [736, 415] on button "Continue" at bounding box center [703, 405] width 88 height 36
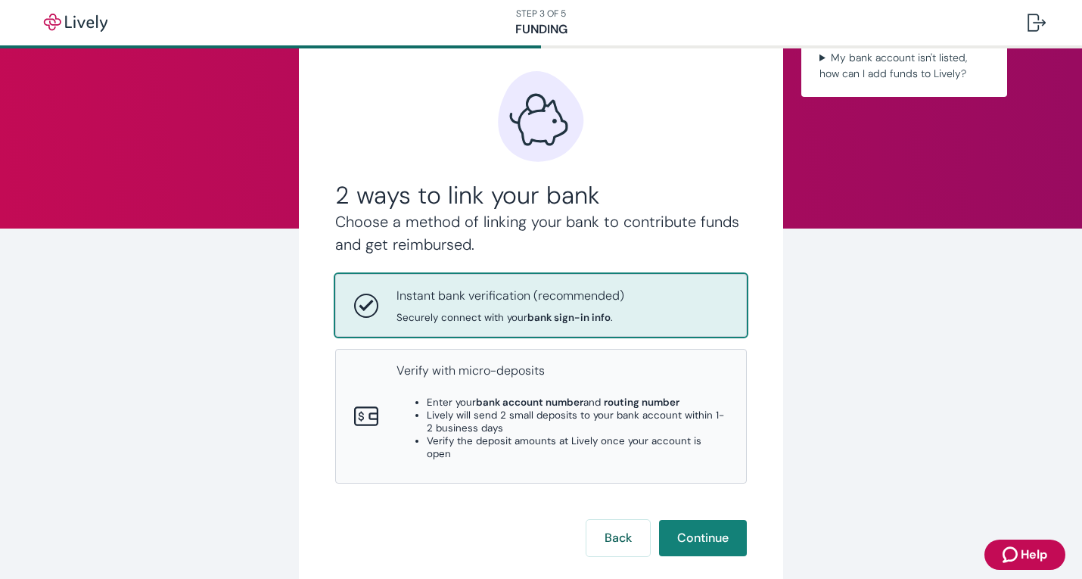
scroll to position [95, 0]
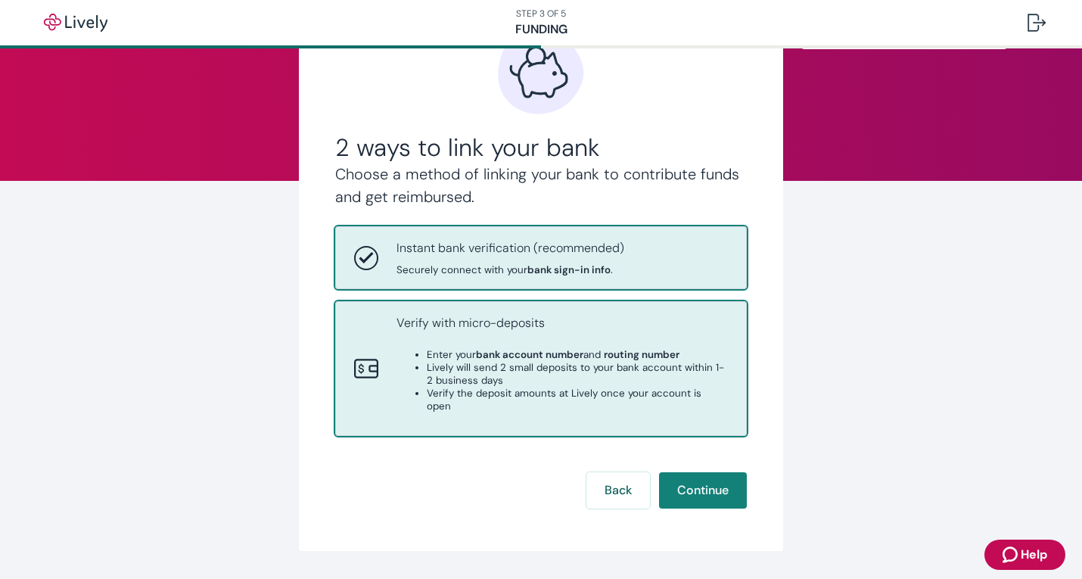
click at [560, 363] on li "Lively will send 2 small deposits to your bank account within 1-2 business days" at bounding box center [577, 374] width 301 height 26
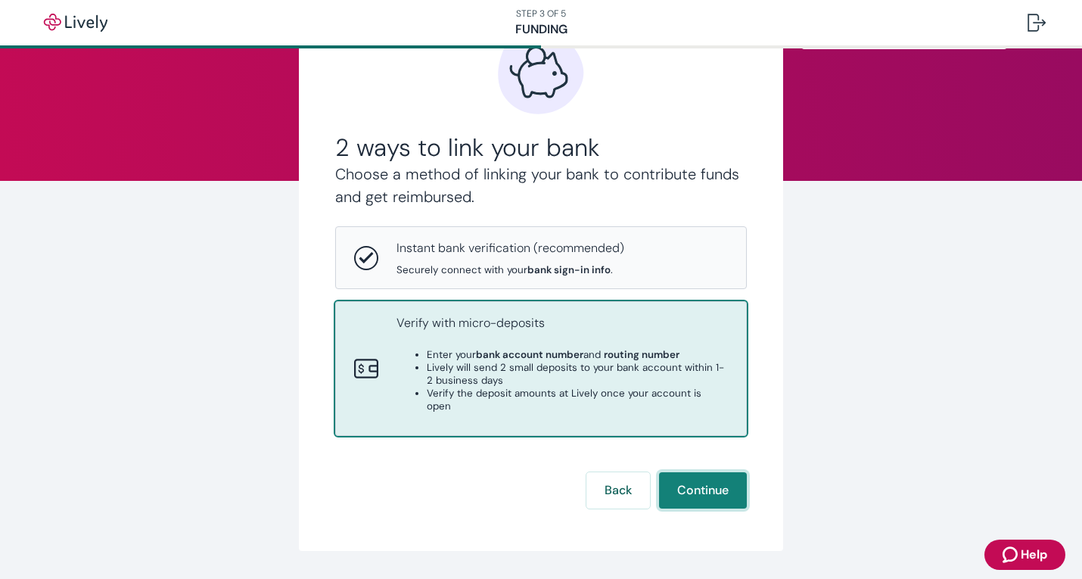
click at [705, 462] on button "Continue" at bounding box center [703, 490] width 88 height 36
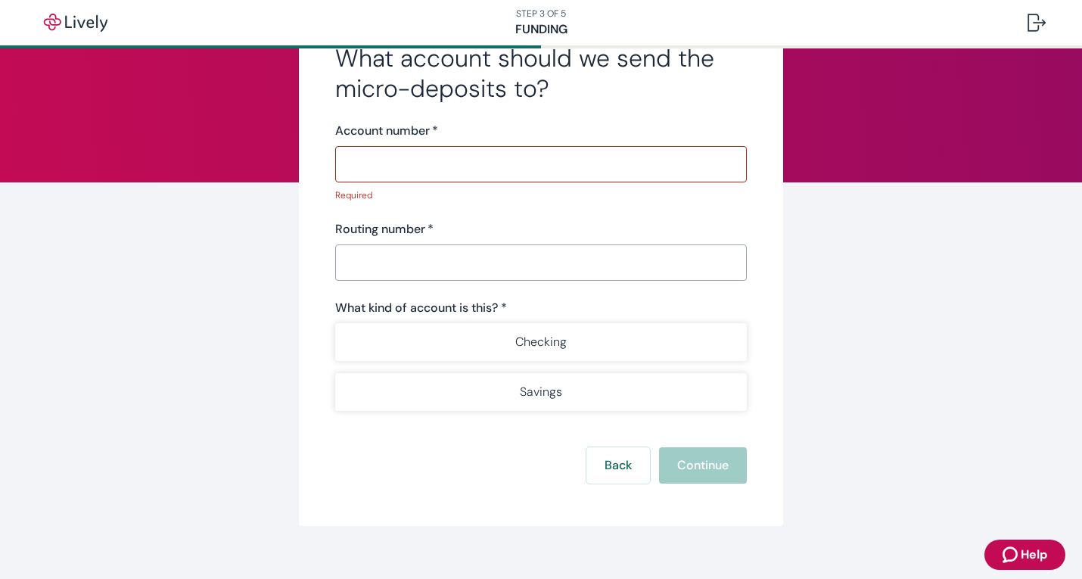
click at [562, 176] on input "Account number   *" at bounding box center [541, 164] width 412 height 30
paste input "333403229466"
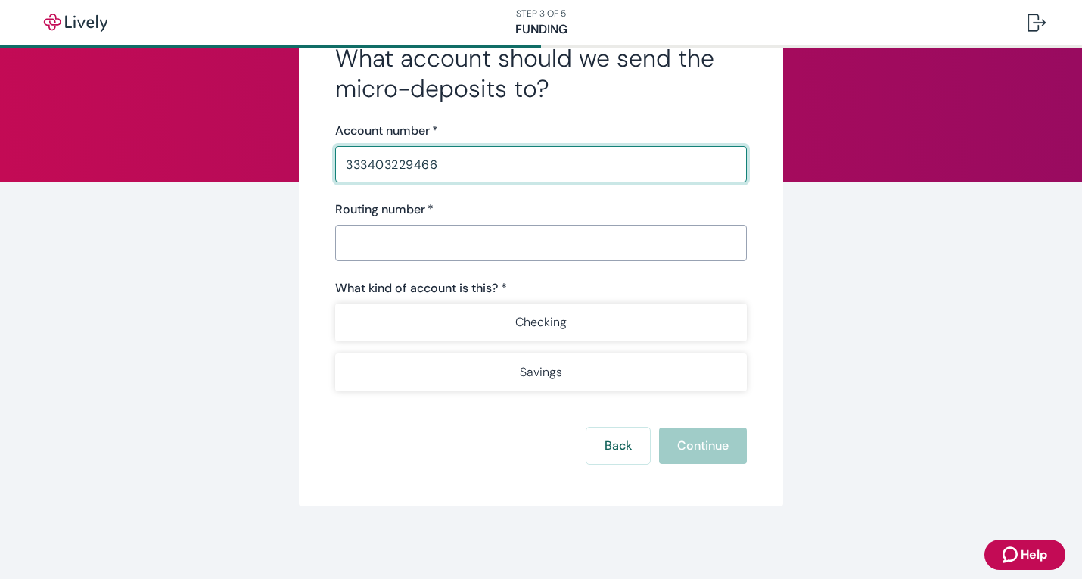
type input "333403229466"
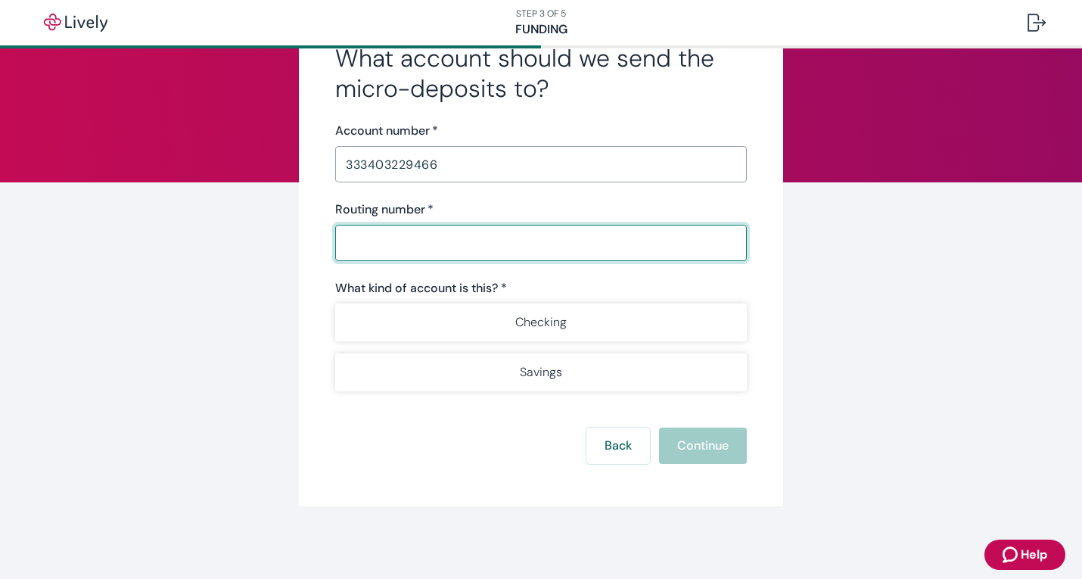
click at [519, 241] on input "Routing number   *" at bounding box center [541, 243] width 412 height 30
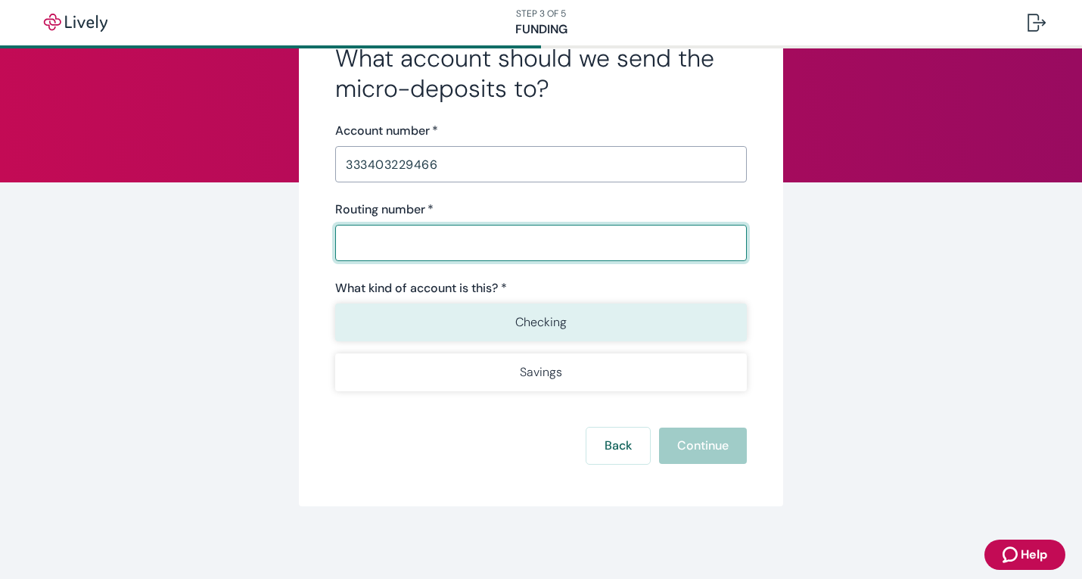
paste input "031101279"
type input "031101279"
click at [533, 334] on button "Checking" at bounding box center [541, 322] width 412 height 38
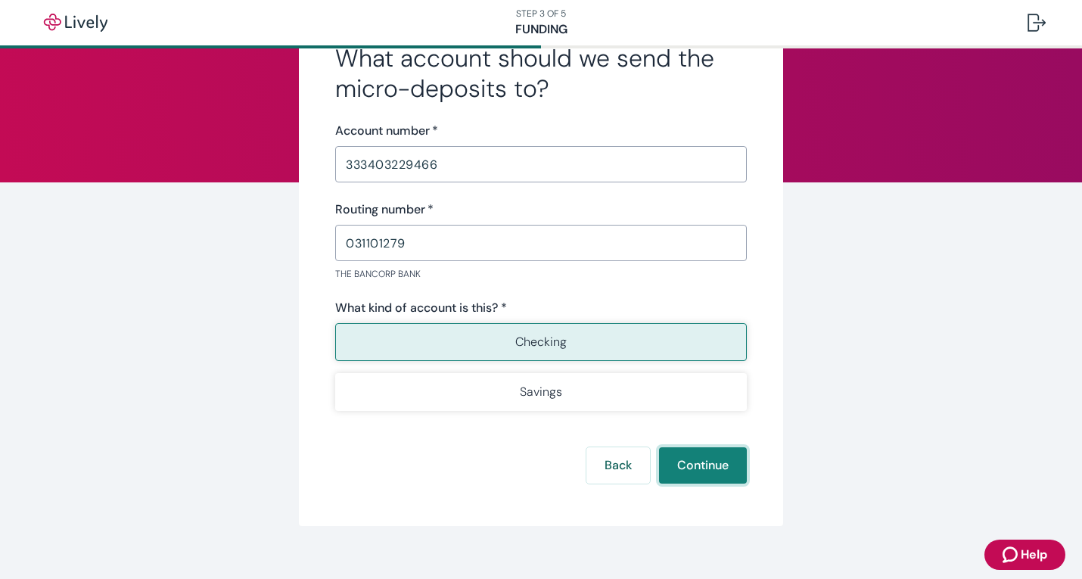
click at [717, 462] on button "Continue" at bounding box center [703, 465] width 88 height 36
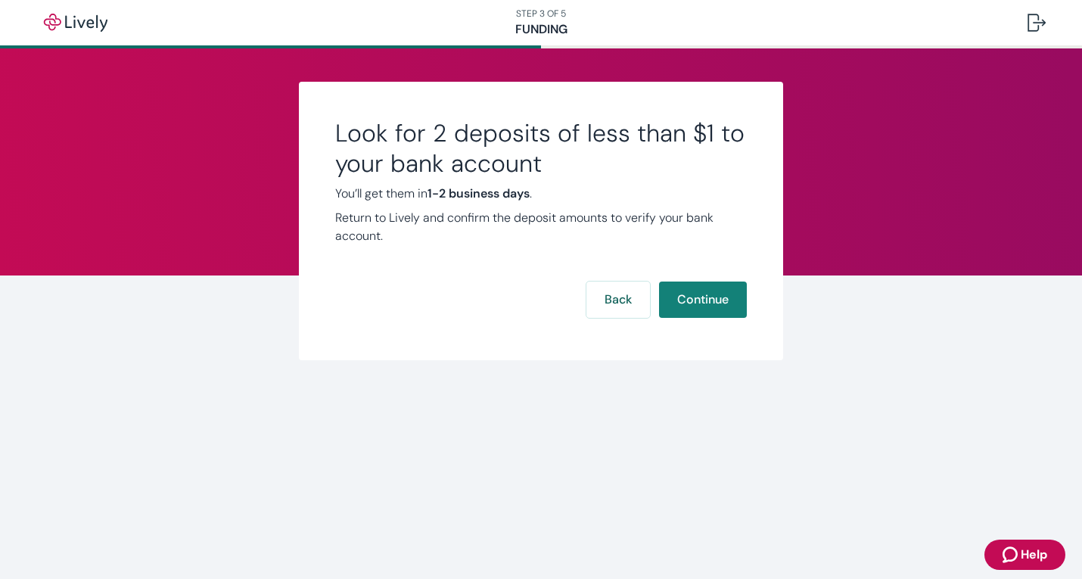
scroll to position [0, 0]
click at [735, 306] on button "Continue" at bounding box center [703, 299] width 88 height 36
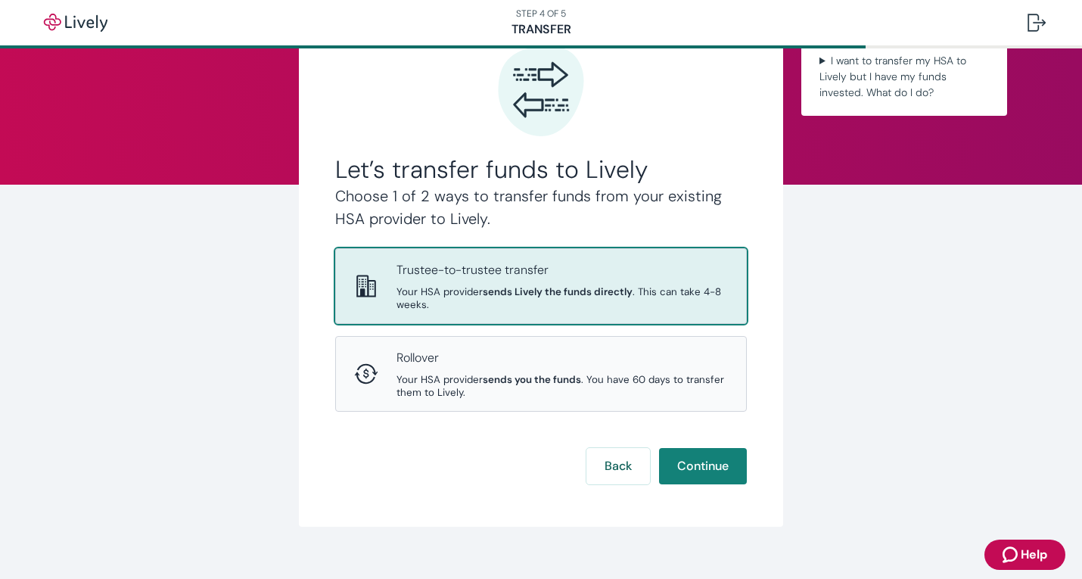
scroll to position [95, 0]
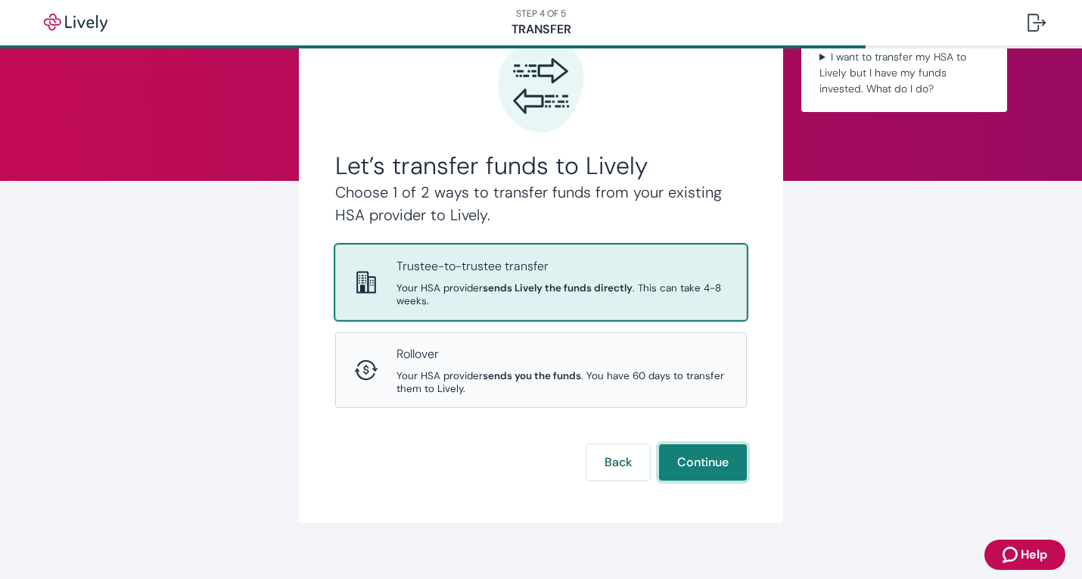
click at [716, 462] on button "Continue" at bounding box center [703, 462] width 88 height 36
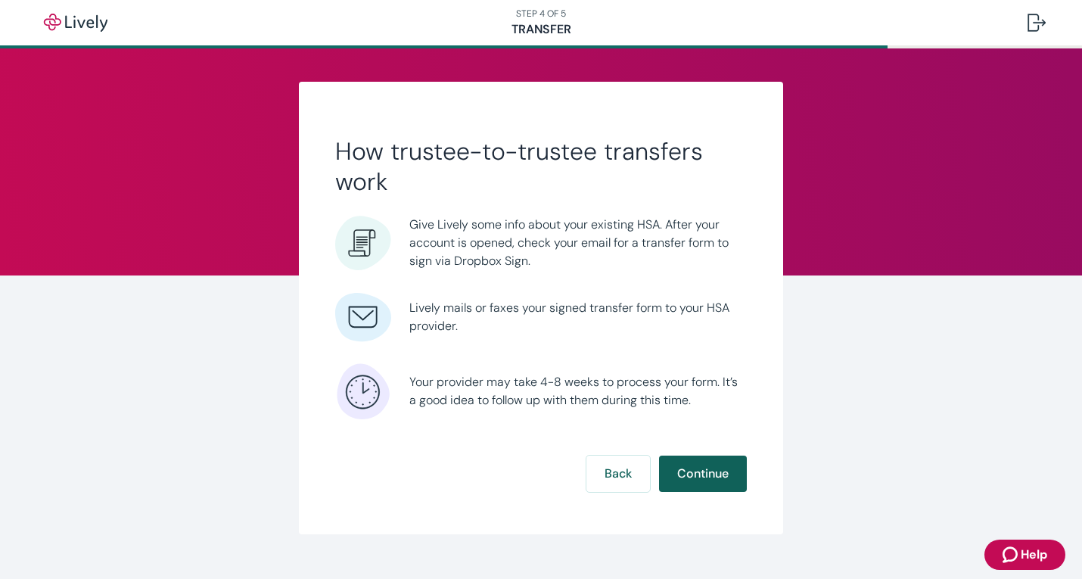
click at [701, 462] on button "Continue" at bounding box center [703, 474] width 88 height 36
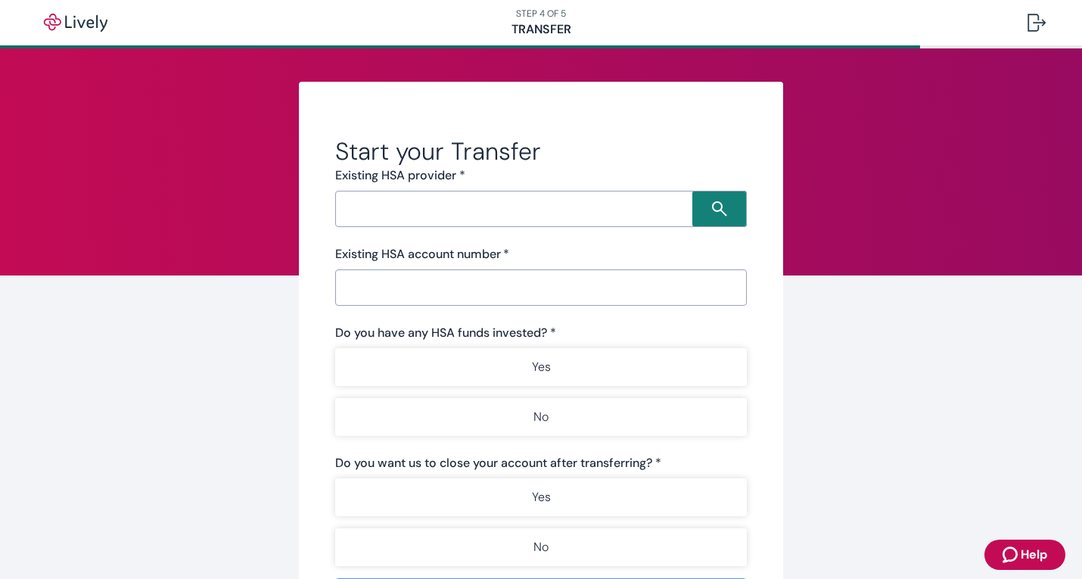
click at [600, 210] on input "Search input" at bounding box center [516, 208] width 353 height 21
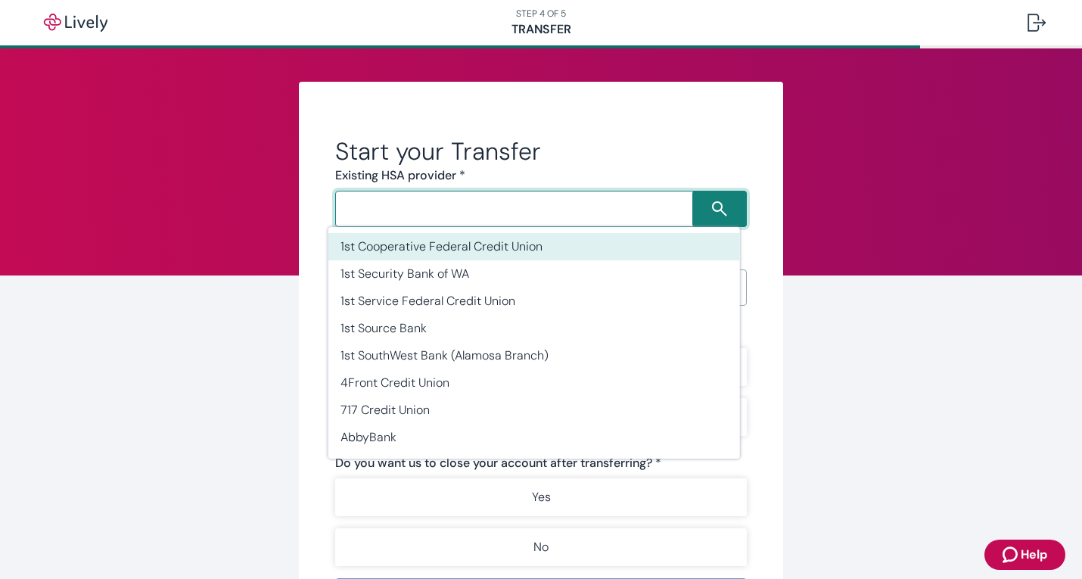
drag, startPoint x: 312, startPoint y: 225, endPoint x: 323, endPoint y: 218, distance: 13.2
click at [312, 224] on div "Start your Transfer Existing HSA provider * ​ Existing HSA account number   * ​…" at bounding box center [541, 413] width 484 height 663
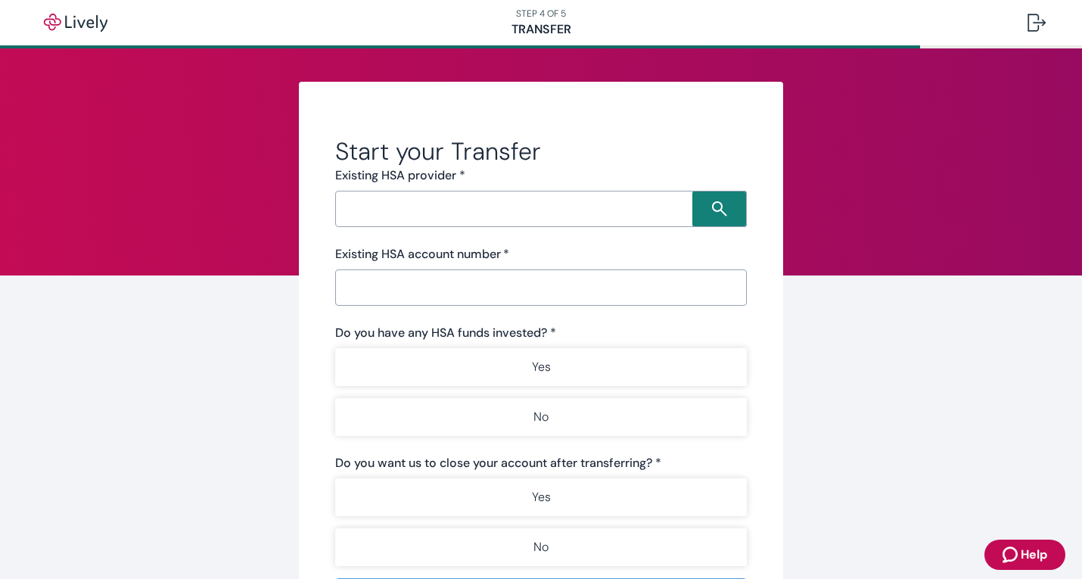
click at [344, 214] on input "Search input" at bounding box center [516, 208] width 353 height 21
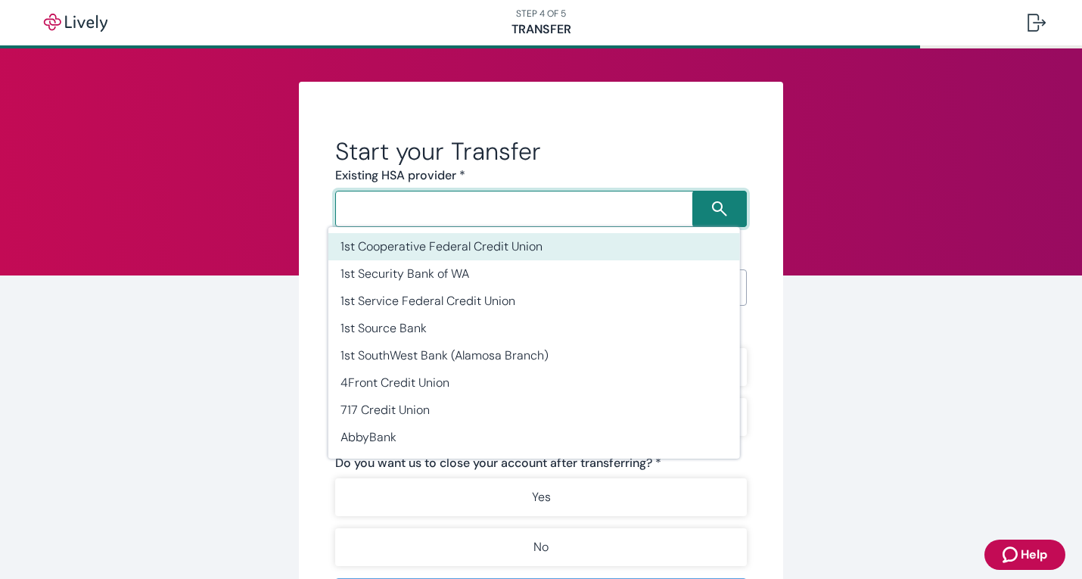
click at [299, 223] on div "Start your Transfer Existing HSA provider * ​ Existing HSA account number   * ​…" at bounding box center [541, 413] width 484 height 663
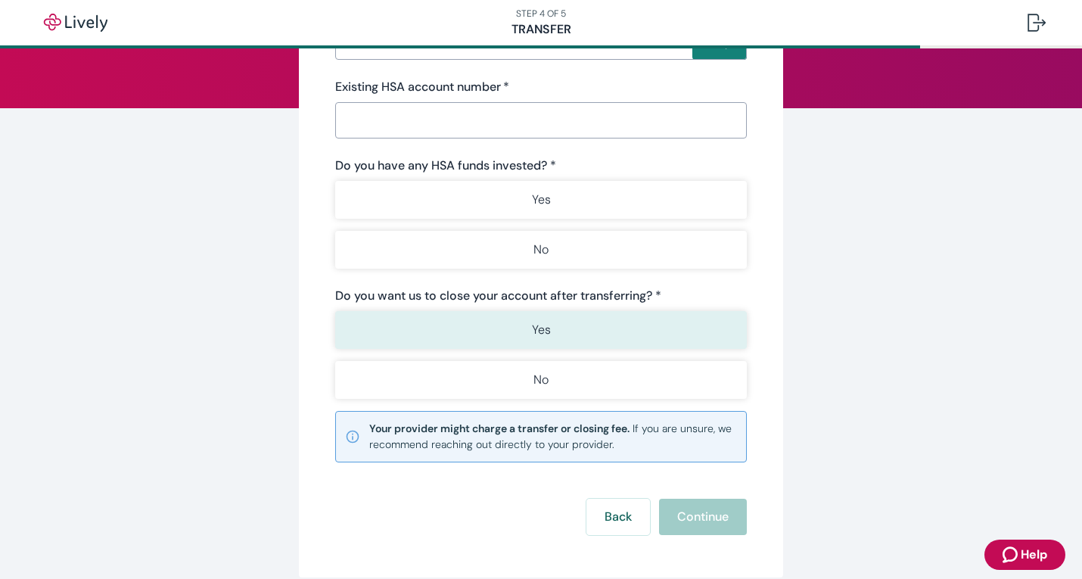
scroll to position [189, 0]
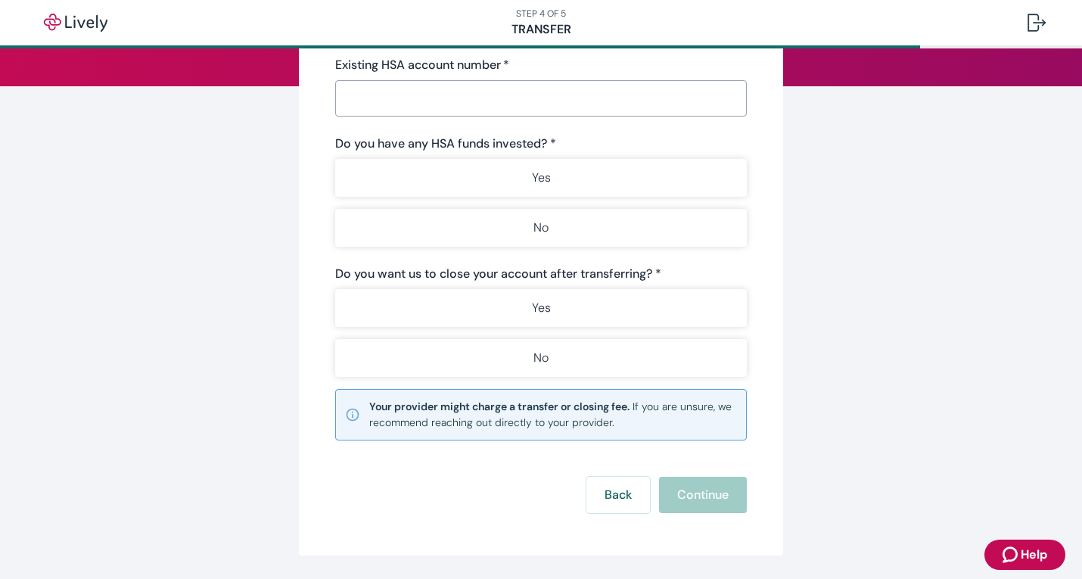
click at [575, 462] on div "Back Continue" at bounding box center [541, 495] width 412 height 36
click at [621, 462] on button "Back" at bounding box center [618, 495] width 64 height 36
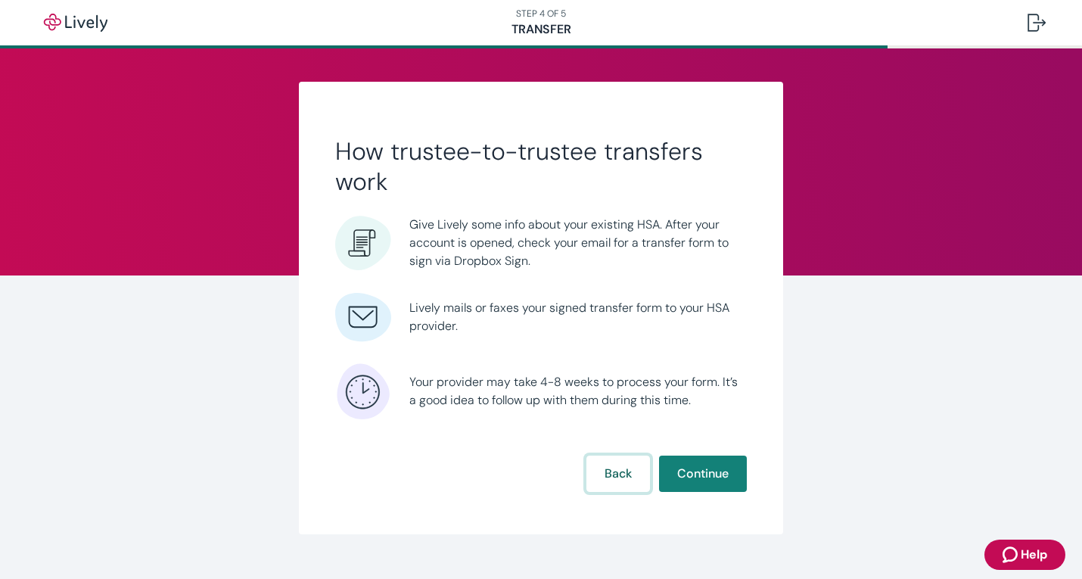
click at [624, 462] on button "Back" at bounding box center [618, 474] width 64 height 36
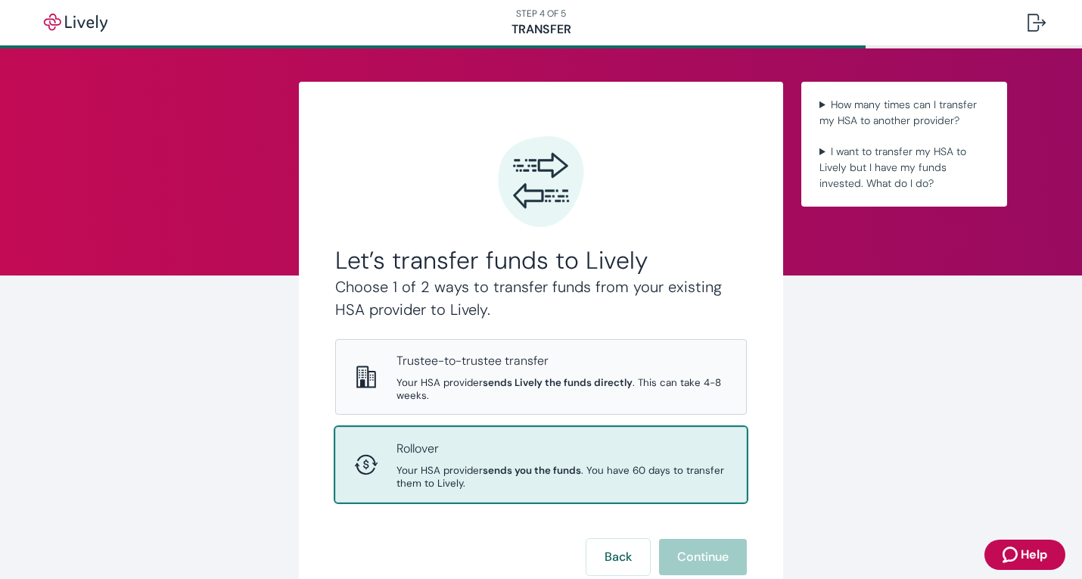
click at [481, 441] on p "Rollover" at bounding box center [562, 449] width 331 height 18
click at [711, 462] on button "Continue" at bounding box center [703, 557] width 88 height 36
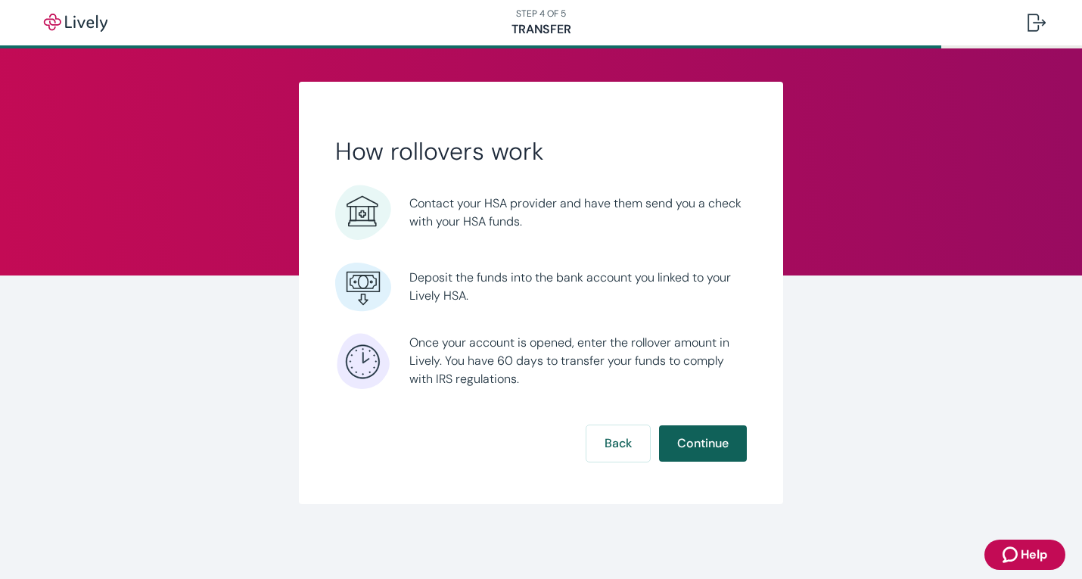
click at [698, 434] on button "Continue" at bounding box center [703, 443] width 88 height 36
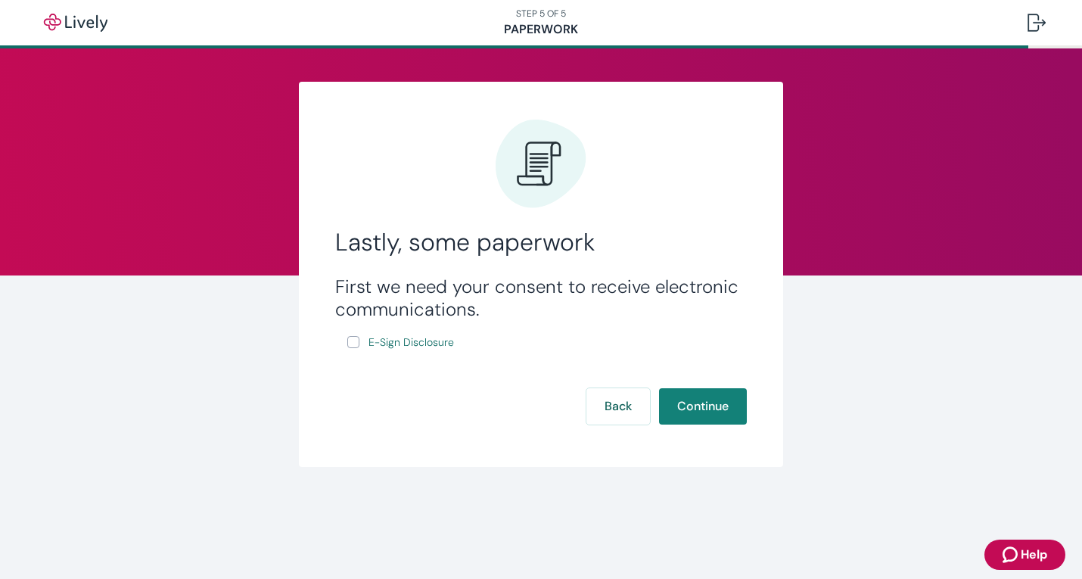
click at [350, 341] on input "E-Sign Disclosure" at bounding box center [353, 342] width 12 height 12
checkbox input "true"
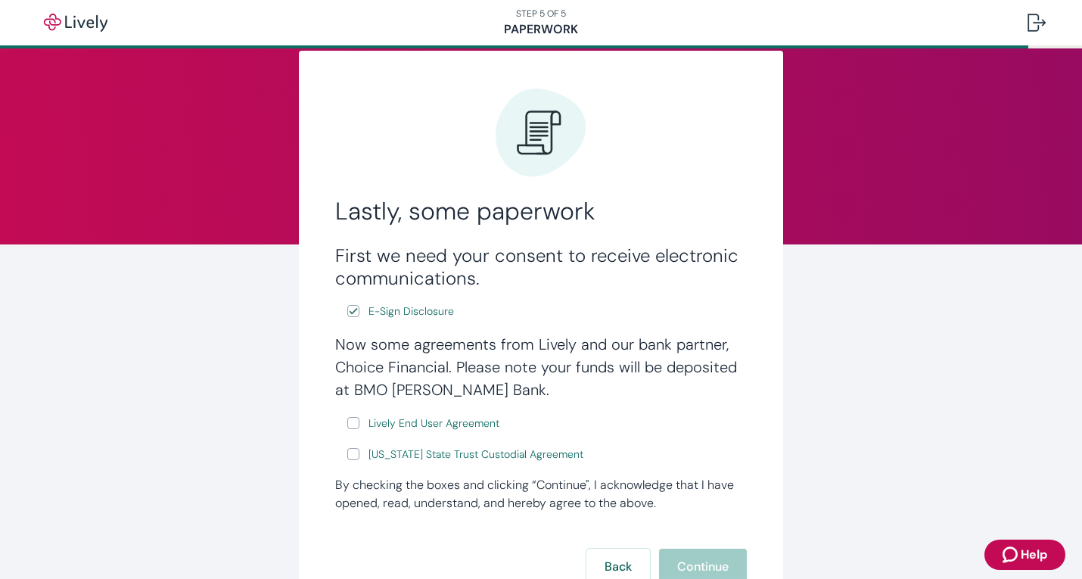
scroll to position [95, 0]
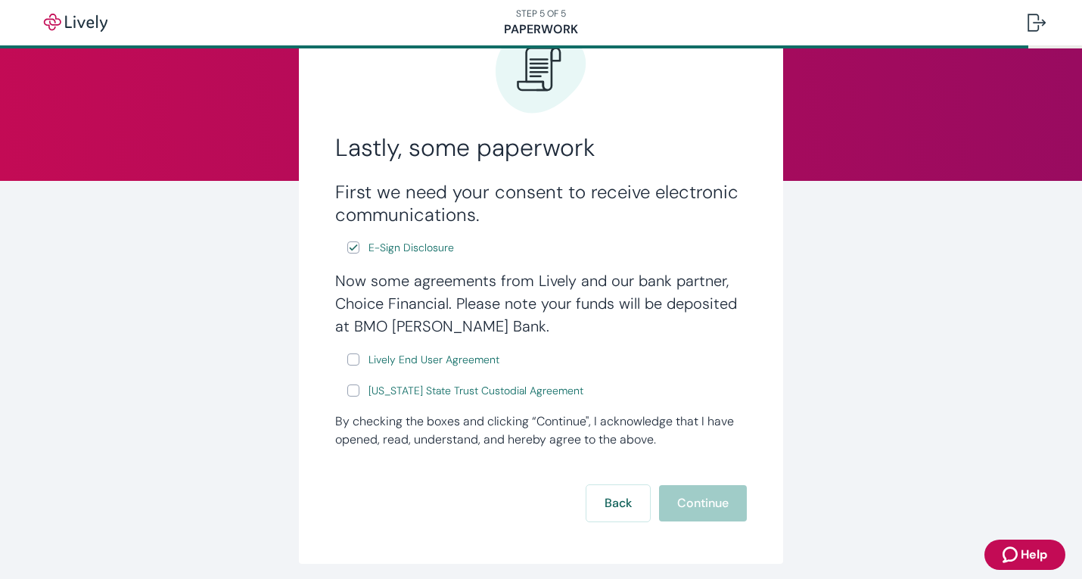
click at [347, 360] on input "Lively End User Agreement" at bounding box center [353, 359] width 12 height 12
checkbox input "true"
click at [348, 399] on label "[US_STATE] State Trust Custodial Agreement" at bounding box center [466, 390] width 239 height 19
click at [348, 397] on input "[US_STATE] State Trust Custodial Agreement" at bounding box center [353, 390] width 12 height 12
checkbox input "true"
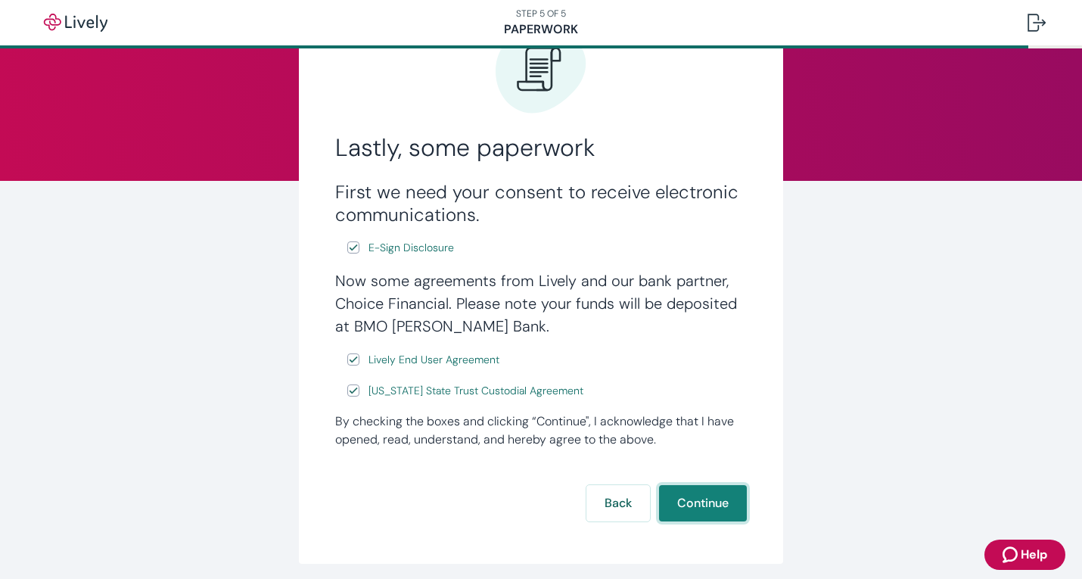
click at [687, 462] on button "Continue" at bounding box center [703, 503] width 88 height 36
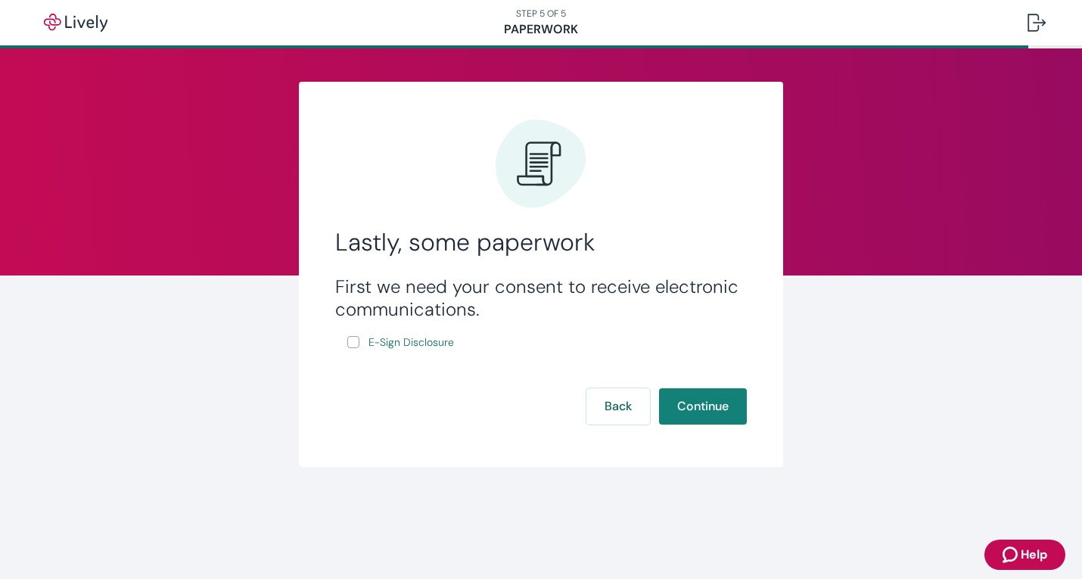
click at [350, 341] on input "E-Sign Disclosure" at bounding box center [353, 342] width 12 height 12
checkbox input "true"
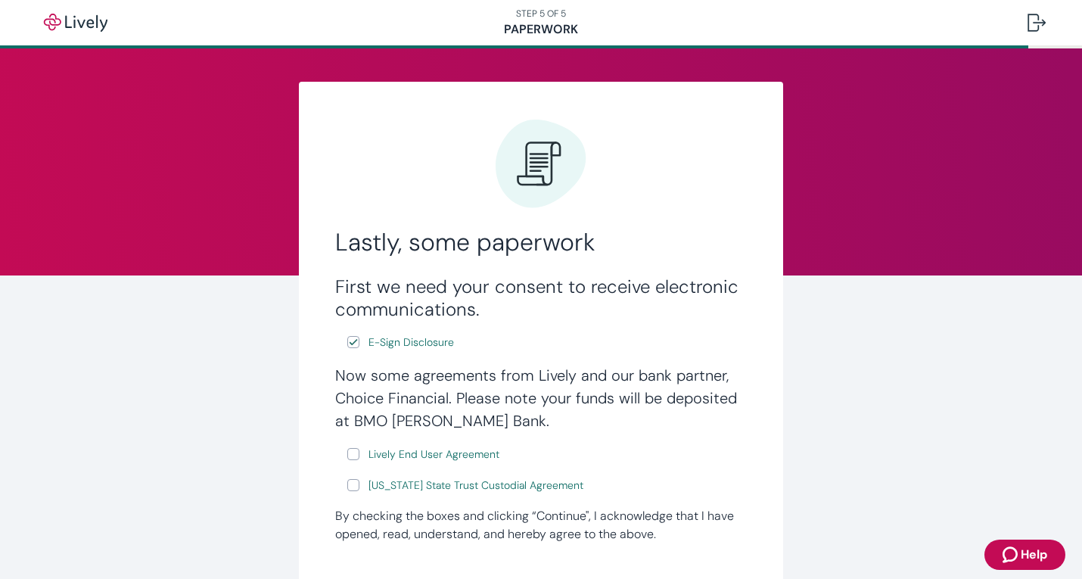
click at [347, 458] on input "Lively End User Agreement" at bounding box center [353, 454] width 12 height 12
checkbox input "true"
click at [347, 481] on input "[US_STATE] State Trust Custodial Agreement" at bounding box center [353, 485] width 12 height 12
checkbox input "true"
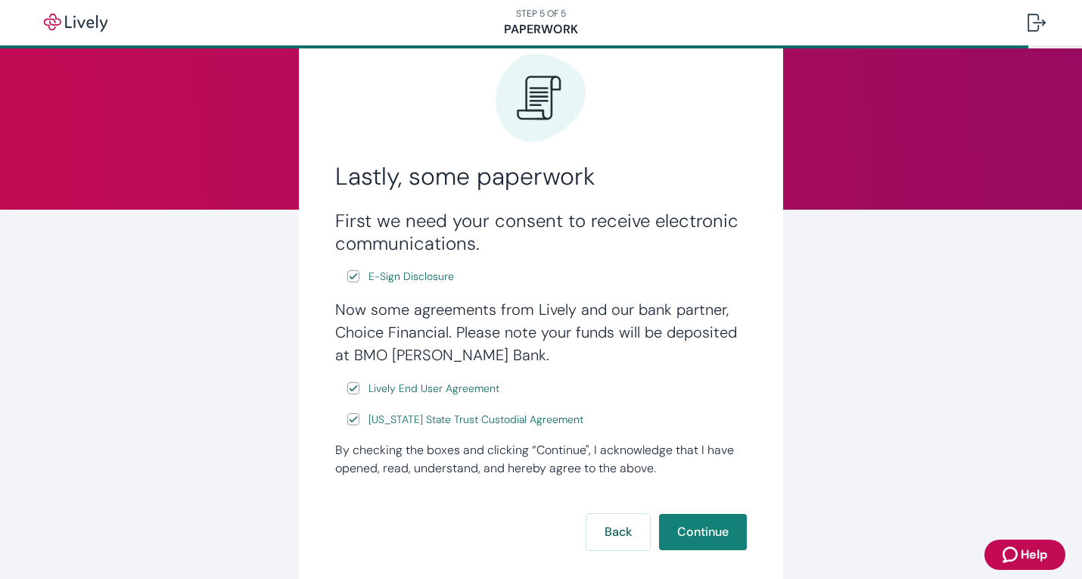
scroll to position [154, 0]
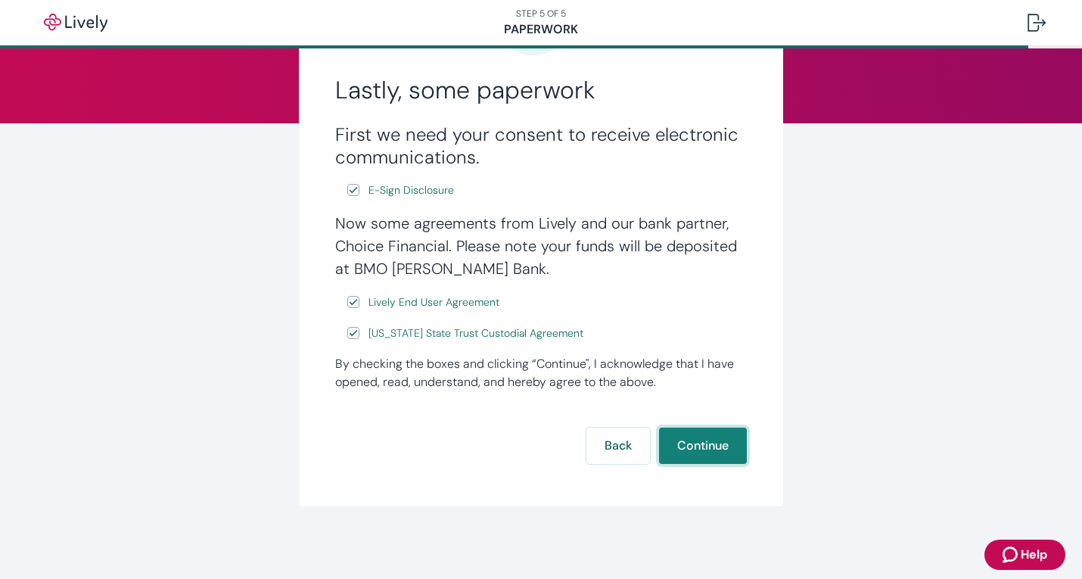
click at [701, 437] on button "Continue" at bounding box center [703, 446] width 88 height 36
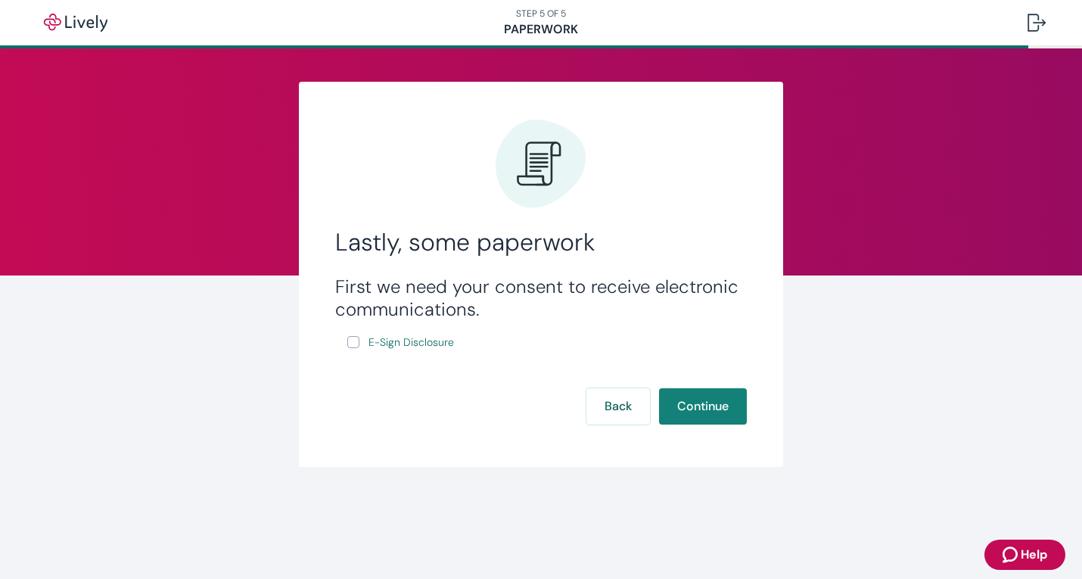
click at [353, 338] on input "E-Sign Disclosure" at bounding box center [353, 342] width 12 height 12
checkbox input "true"
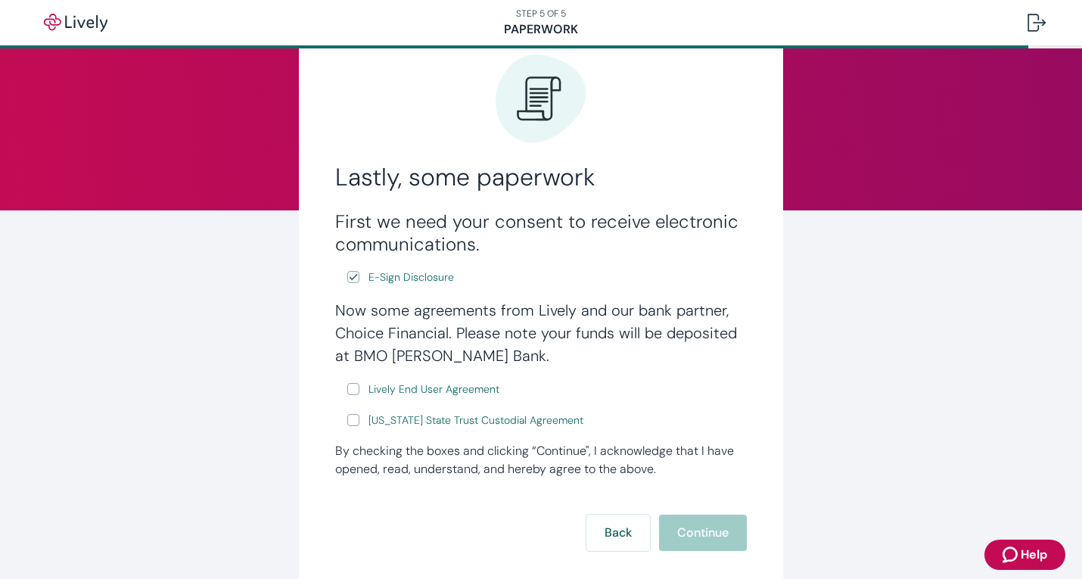
scroll to position [154, 0]
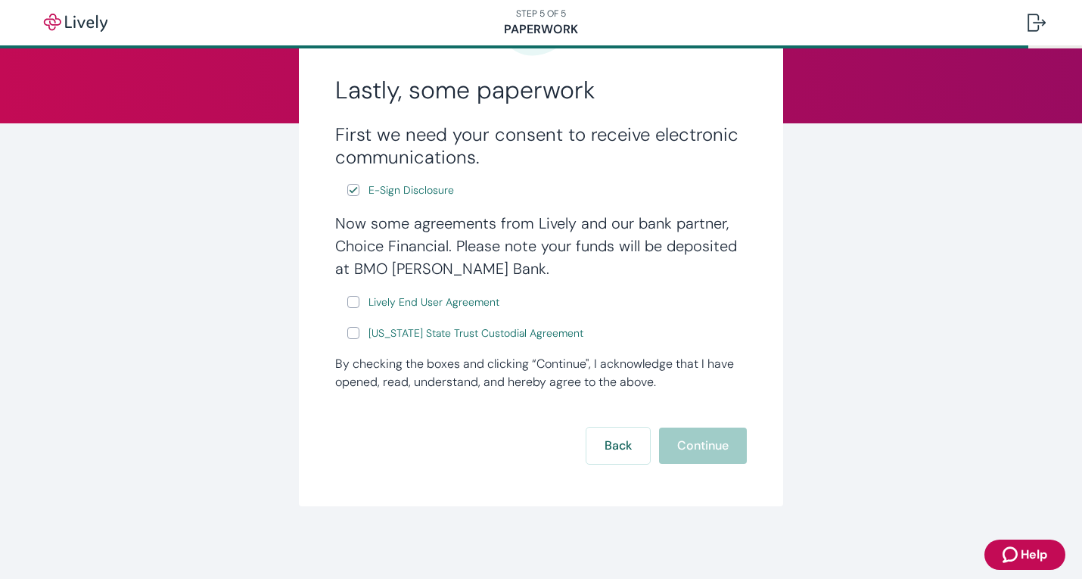
click at [350, 299] on input "Lively End User Agreement" at bounding box center [353, 302] width 12 height 12
checkbox input "true"
click at [347, 324] on label "[US_STATE] State Trust Custodial Agreement" at bounding box center [466, 333] width 239 height 19
click at [347, 327] on input "[US_STATE] State Trust Custodial Agreement" at bounding box center [353, 333] width 12 height 12
checkbox input "true"
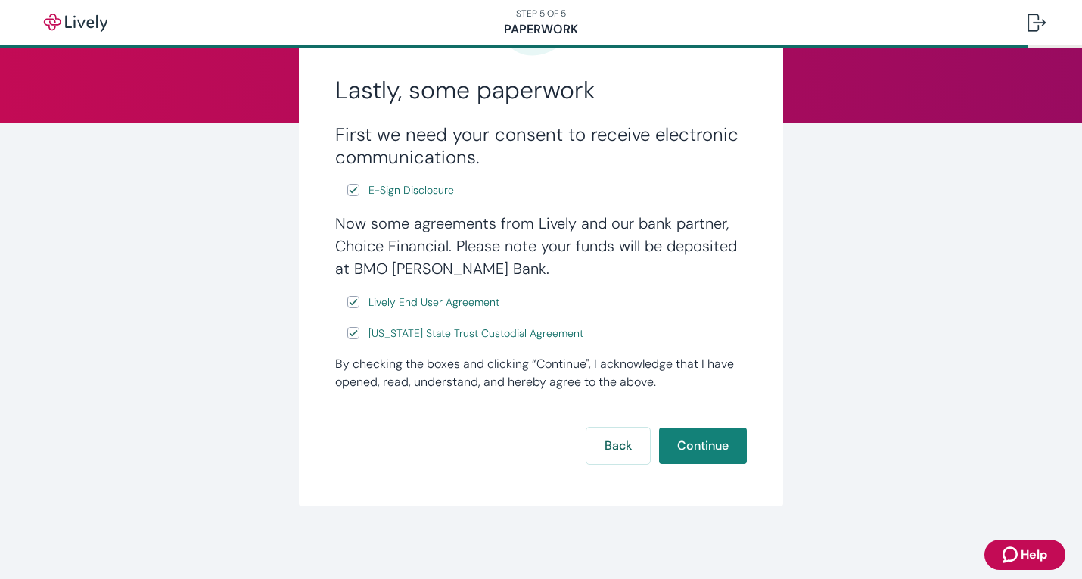
click at [422, 190] on span "E-Sign Disclosure" at bounding box center [412, 190] width 86 height 16
click at [407, 303] on span "Lively End User Agreement" at bounding box center [434, 302] width 131 height 16
click at [464, 325] on span "[US_STATE] State Trust Custodial Agreement" at bounding box center [476, 333] width 215 height 16
click at [683, 429] on button "Continue" at bounding box center [703, 446] width 88 height 36
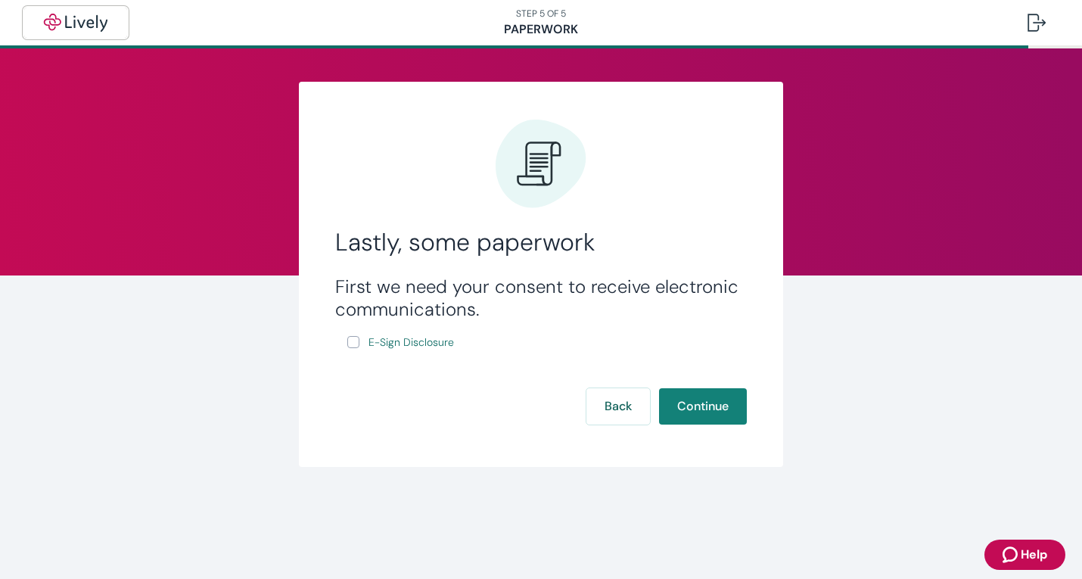
click at [84, 25] on img "button" at bounding box center [75, 23] width 85 height 18
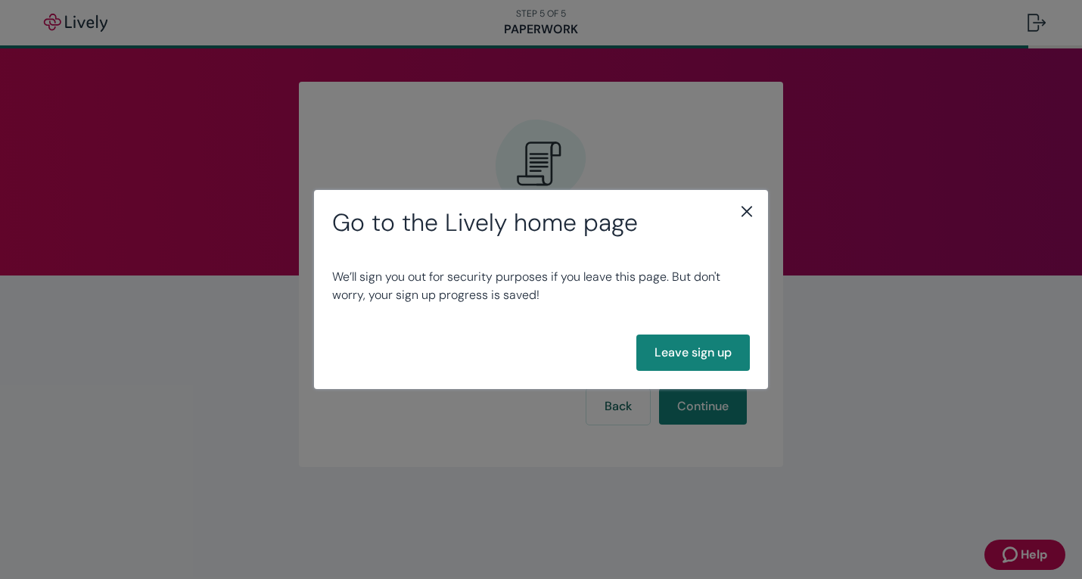
click at [740, 210] on icon "close" at bounding box center [747, 211] width 18 height 18
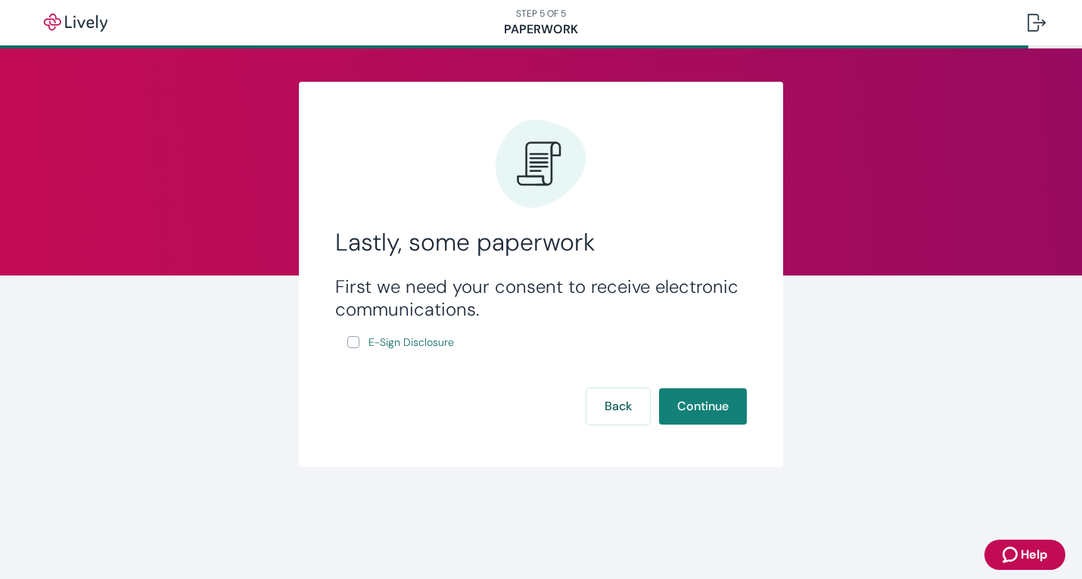
click at [352, 342] on input "E-Sign Disclosure" at bounding box center [353, 342] width 12 height 12
checkbox input "true"
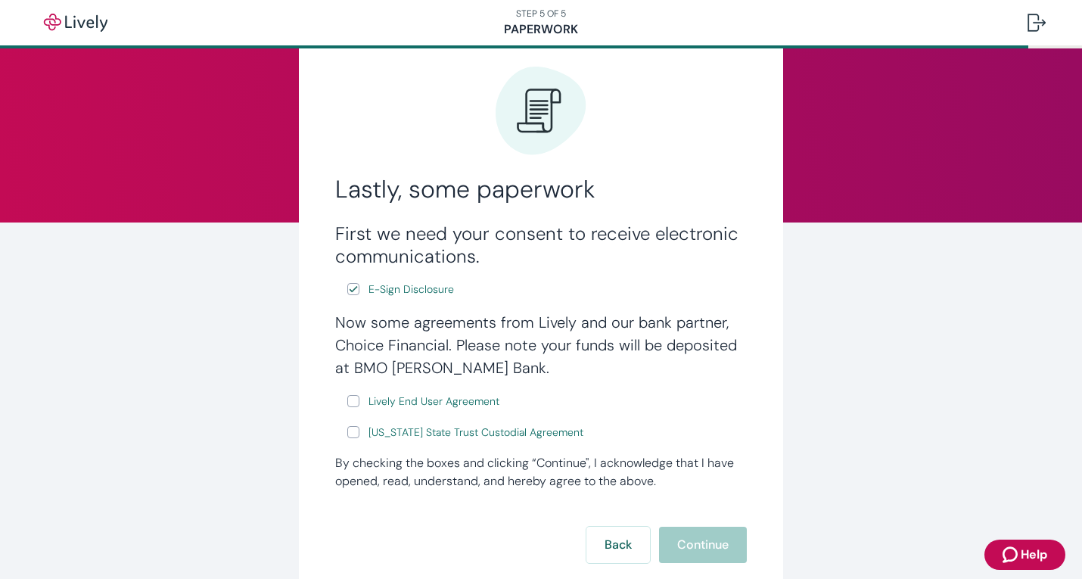
scroll to position [154, 0]
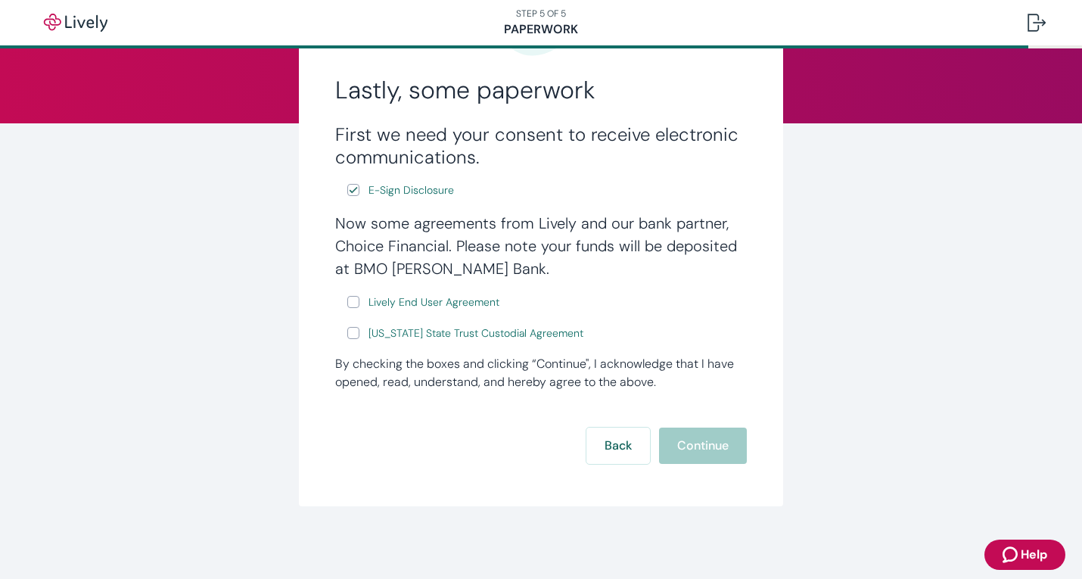
click at [350, 296] on input "Lively End User Agreement" at bounding box center [353, 302] width 12 height 12
checkbox input "true"
click at [347, 331] on input "[US_STATE] State Trust Custodial Agreement" at bounding box center [353, 333] width 12 height 12
checkbox input "true"
click at [701, 446] on button "Continue" at bounding box center [703, 446] width 88 height 36
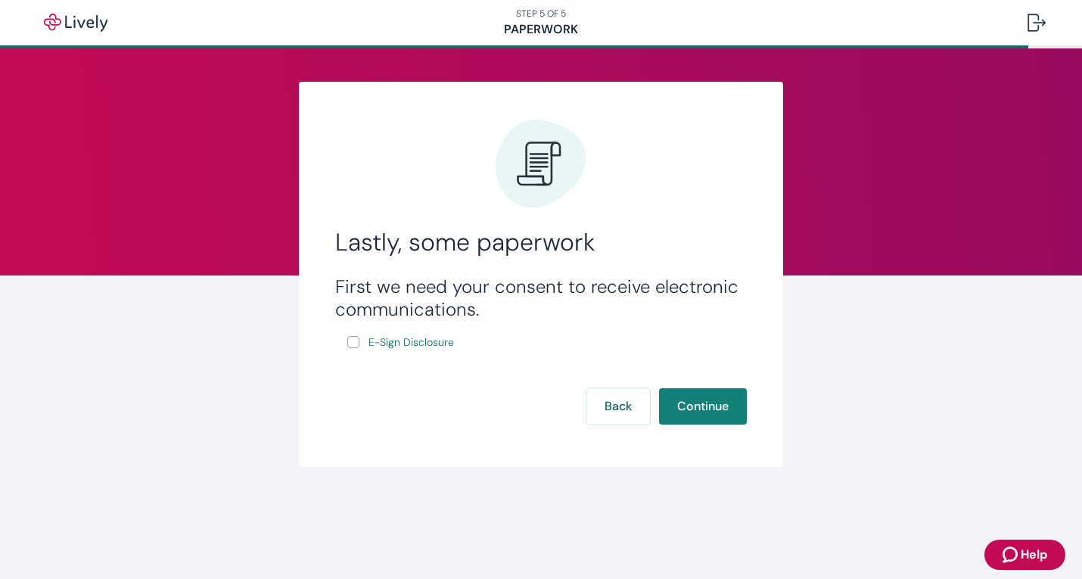
click at [354, 342] on input "E-Sign Disclosure" at bounding box center [353, 342] width 12 height 12
checkbox input "true"
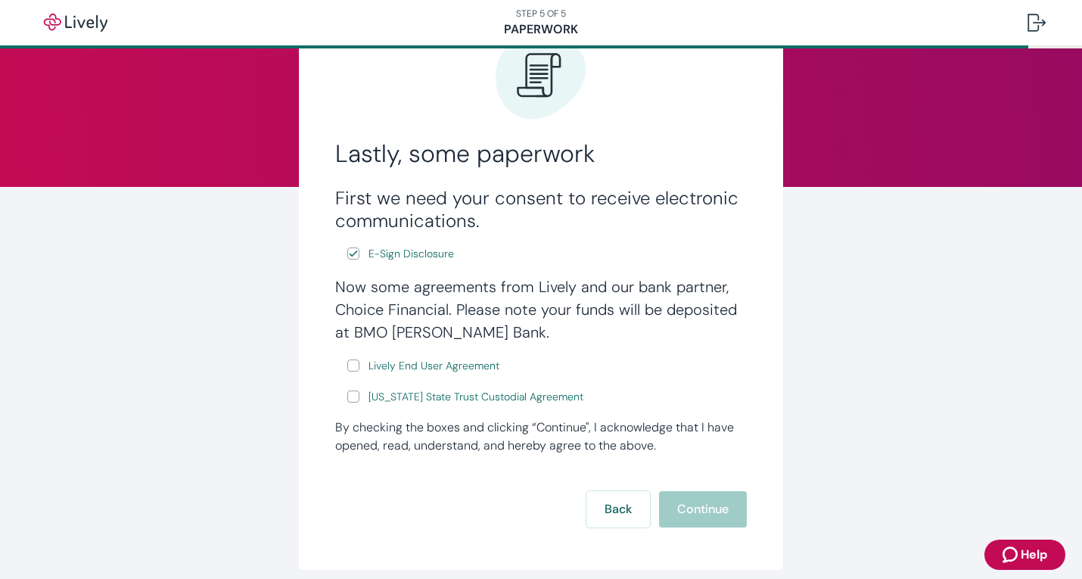
scroll to position [95, 0]
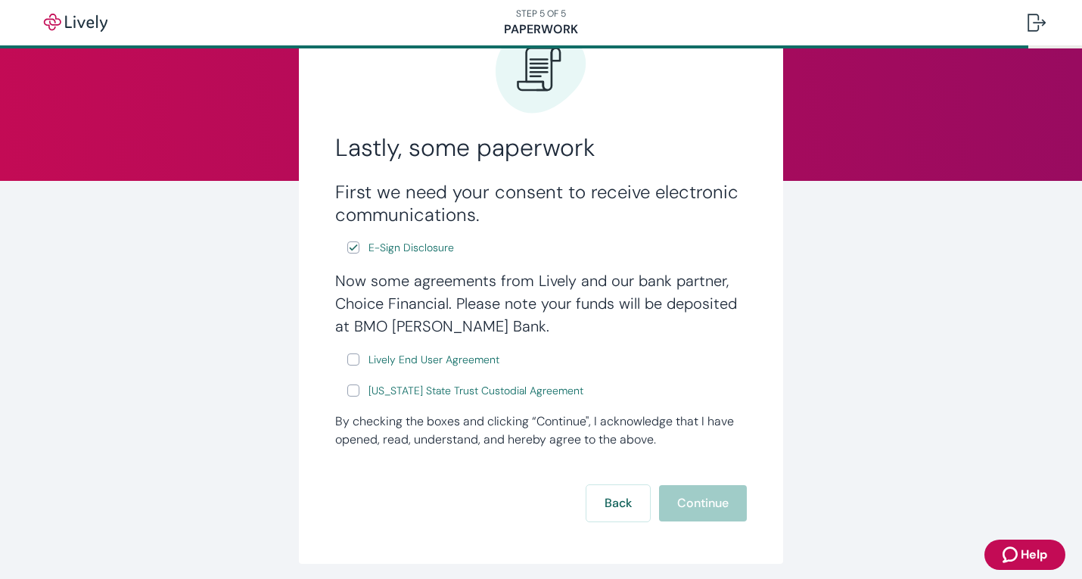
click at [348, 357] on input "Lively End User Agreement" at bounding box center [353, 359] width 12 height 12
checkbox input "true"
click at [350, 394] on input "[US_STATE] State Trust Custodial Agreement" at bounding box center [353, 390] width 12 height 12
checkbox input "true"
click at [698, 504] on button "Continue" at bounding box center [703, 503] width 88 height 36
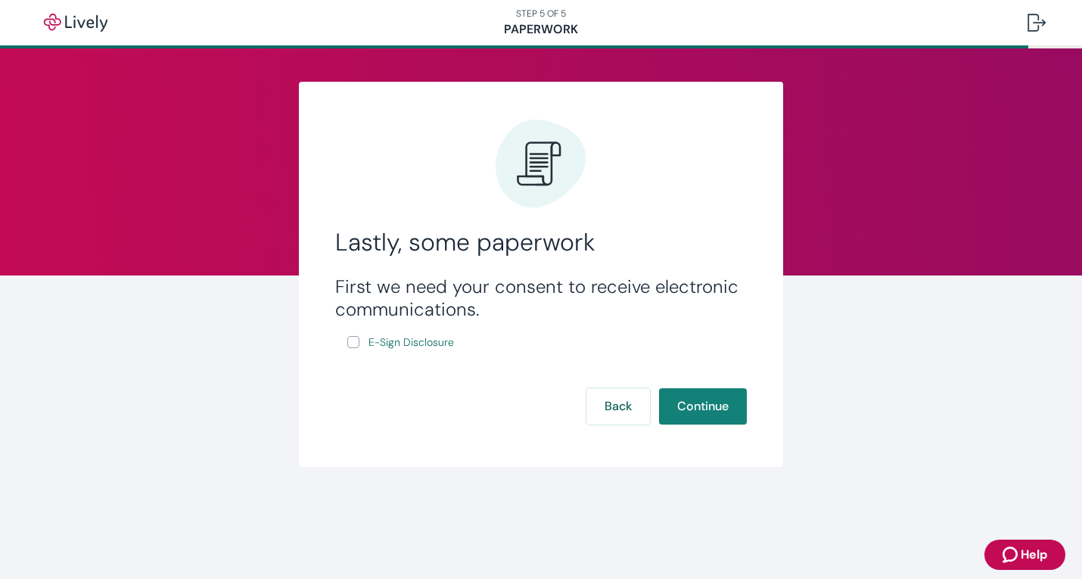
click at [352, 349] on label "E-Sign Disclosure" at bounding box center [402, 342] width 110 height 19
click at [352, 348] on input "E-Sign Disclosure" at bounding box center [353, 342] width 12 height 12
checkbox input "true"
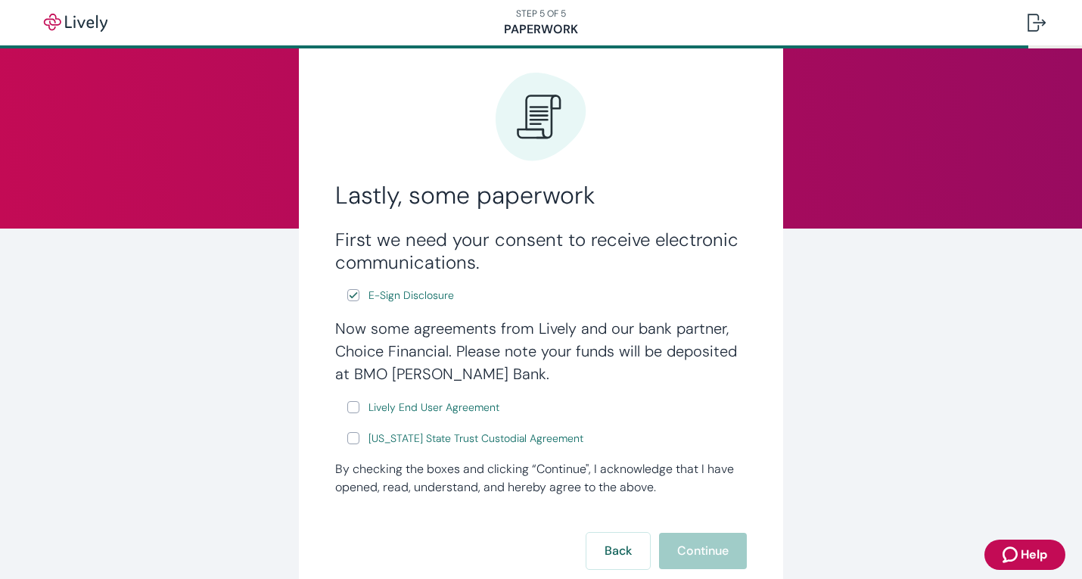
scroll to position [154, 0]
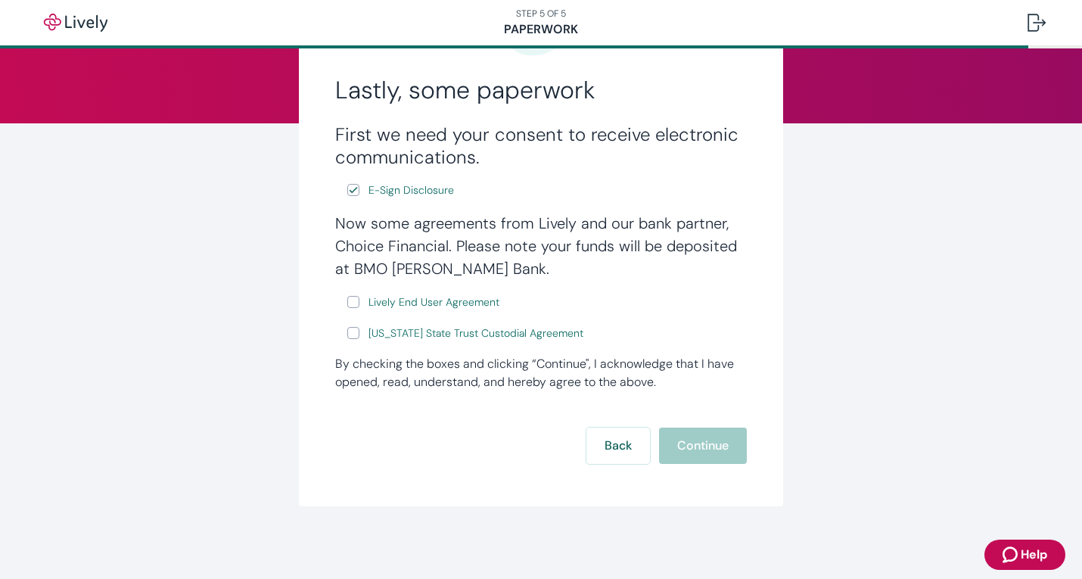
click at [347, 304] on input "Lively End User Agreement" at bounding box center [353, 302] width 12 height 12
checkbox input "true"
click at [347, 331] on input "[US_STATE] State Trust Custodial Agreement" at bounding box center [353, 333] width 12 height 12
checkbox input "true"
click at [687, 439] on button "Continue" at bounding box center [703, 446] width 88 height 36
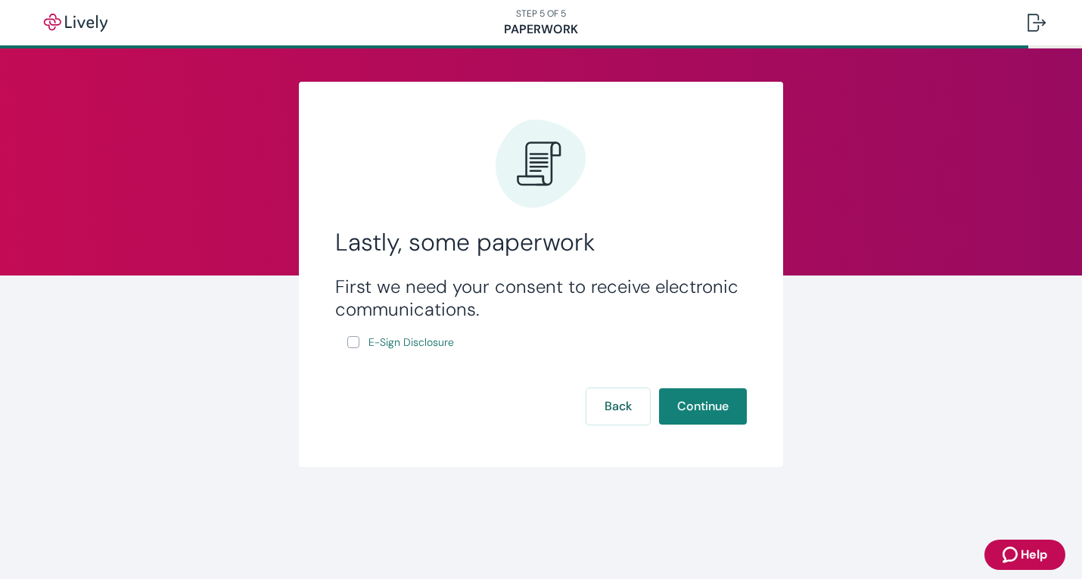
click at [354, 343] on input "E-Sign Disclosure" at bounding box center [353, 342] width 12 height 12
checkbox input "true"
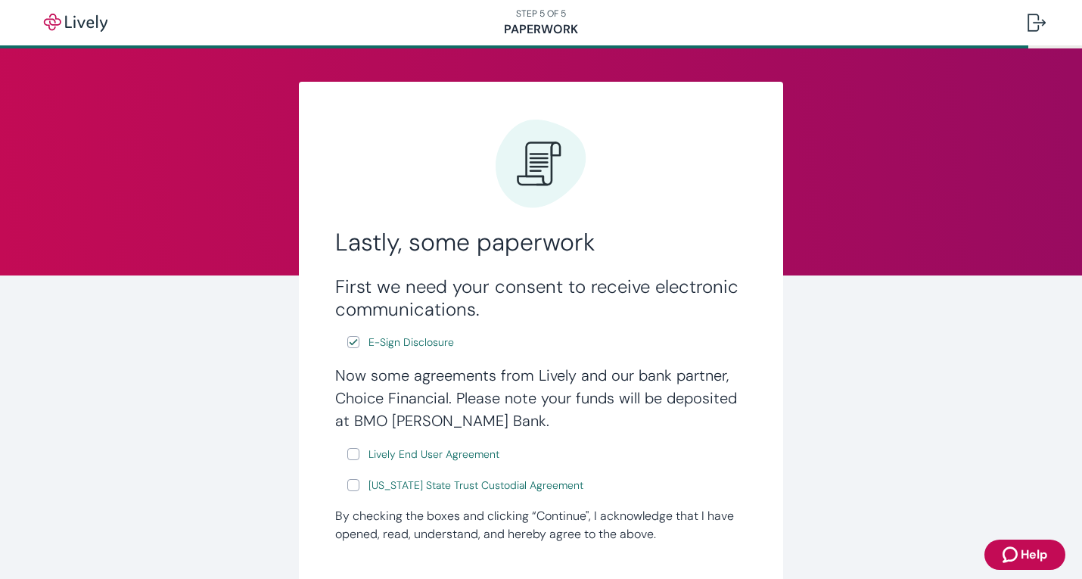
drag, startPoint x: 343, startPoint y: 455, endPoint x: 341, endPoint y: 489, distance: 34.1
click at [347, 456] on input "Lively End User Agreement" at bounding box center [353, 454] width 12 height 12
checkbox input "true"
drag, startPoint x: 341, startPoint y: 489, endPoint x: 428, endPoint y: 446, distance: 96.1
click at [347, 489] on input "[US_STATE] State Trust Custodial Agreement" at bounding box center [353, 485] width 12 height 12
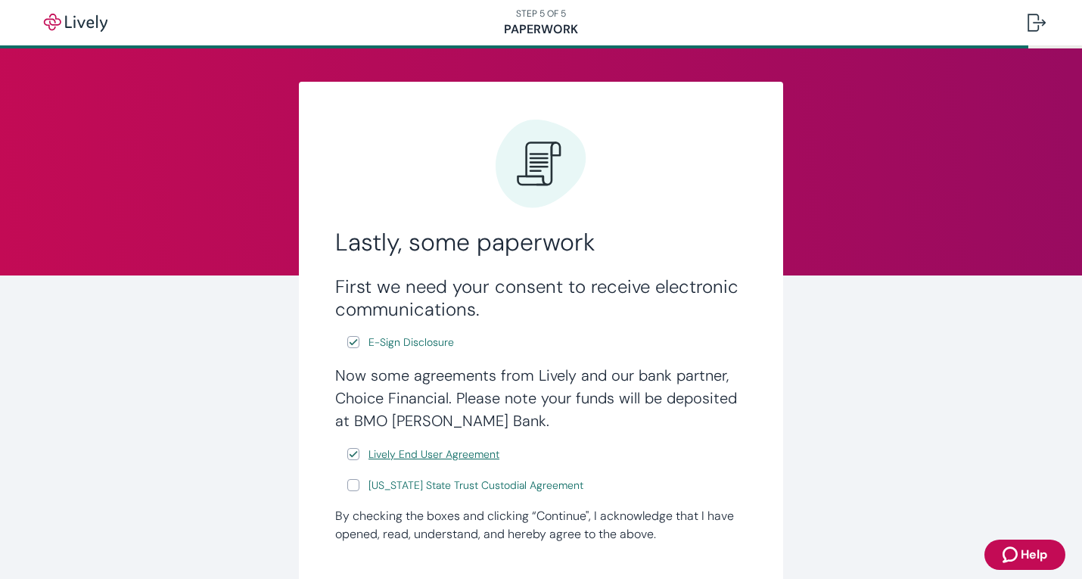
checkbox input "true"
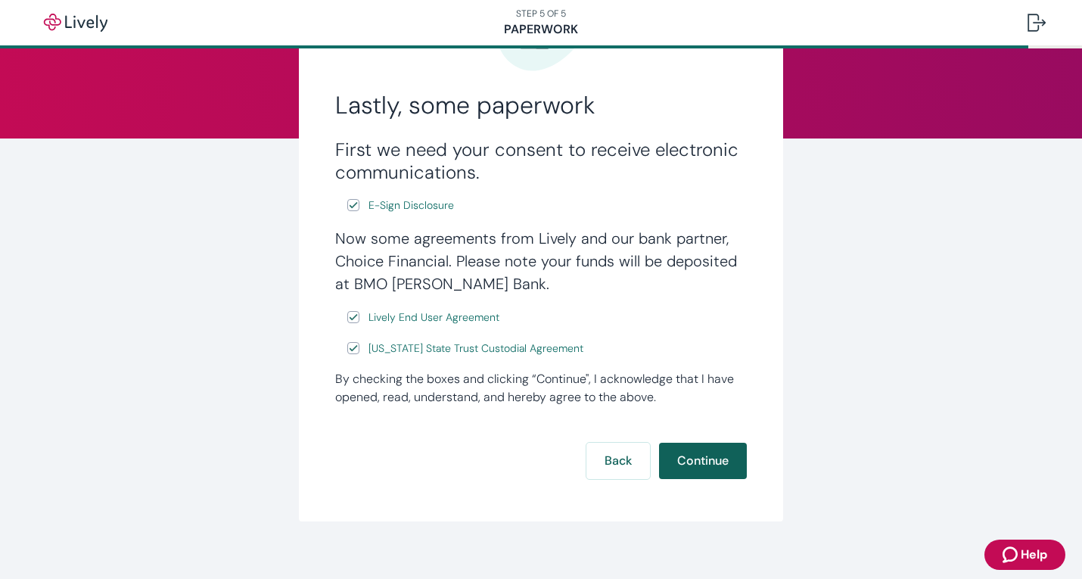
scroll to position [154, 0]
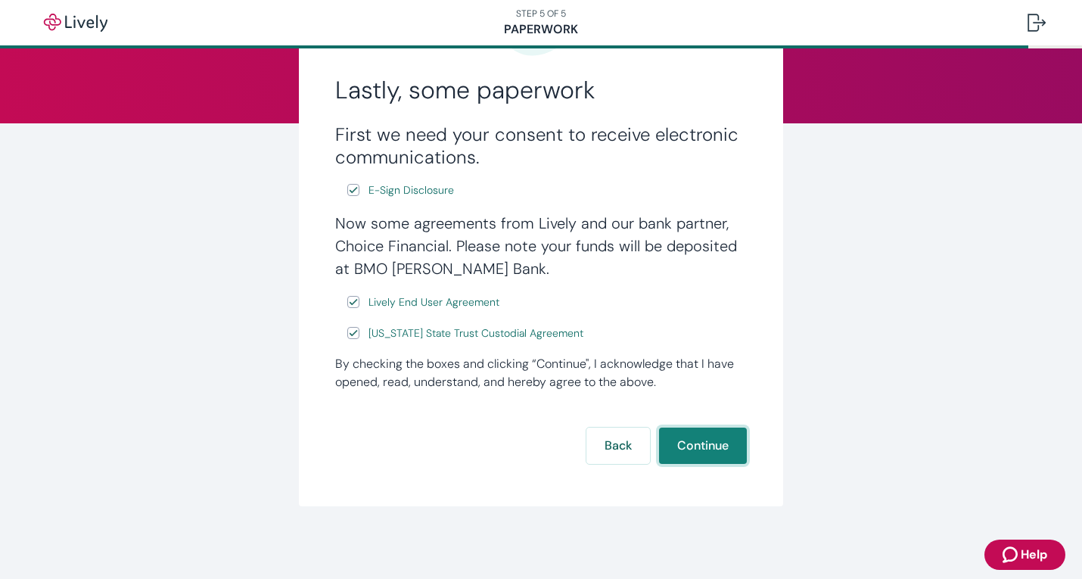
click at [701, 452] on button "Continue" at bounding box center [703, 446] width 88 height 36
